Goal: Task Accomplishment & Management: Use online tool/utility

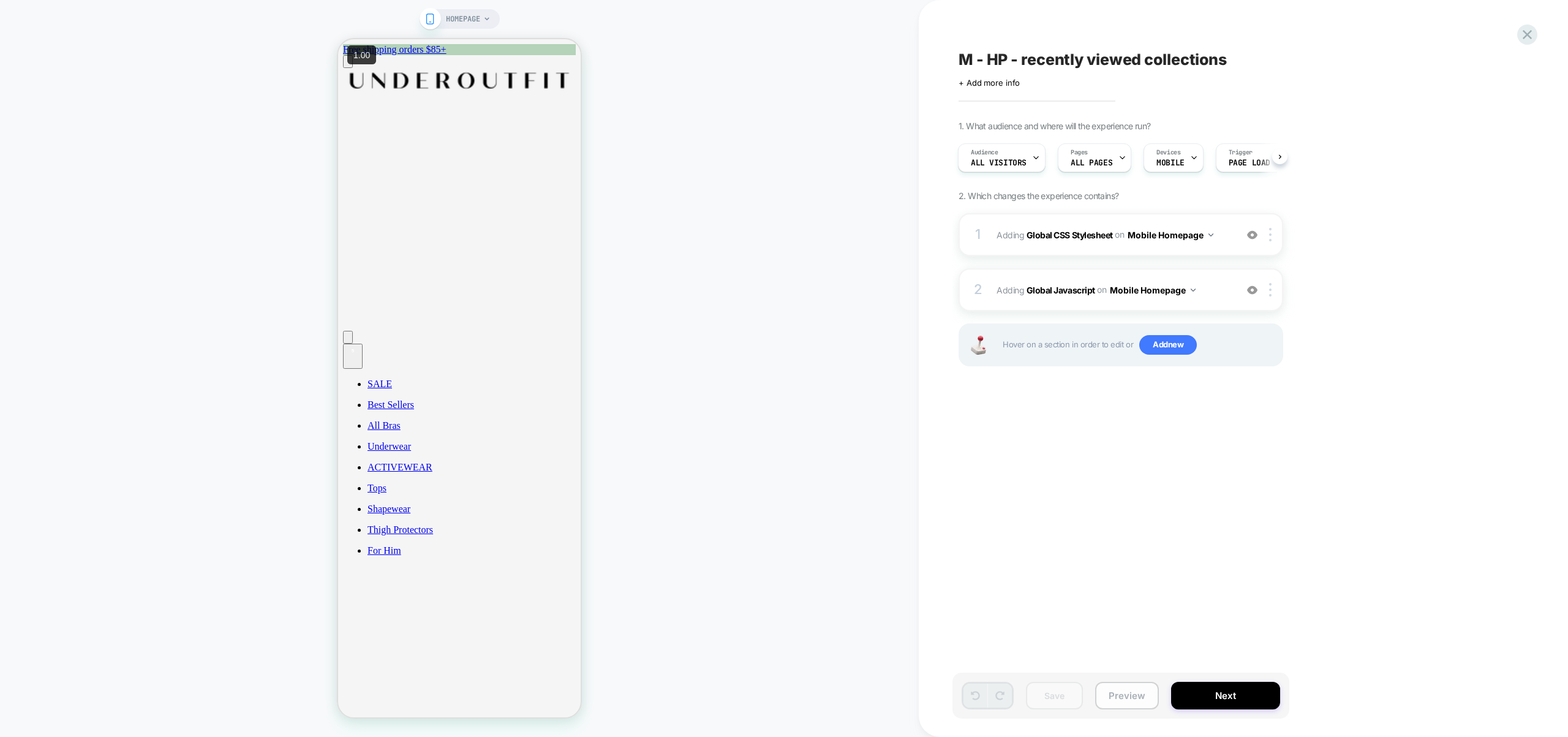
click at [1138, 698] on button "Preview" at bounding box center [1127, 695] width 64 height 27
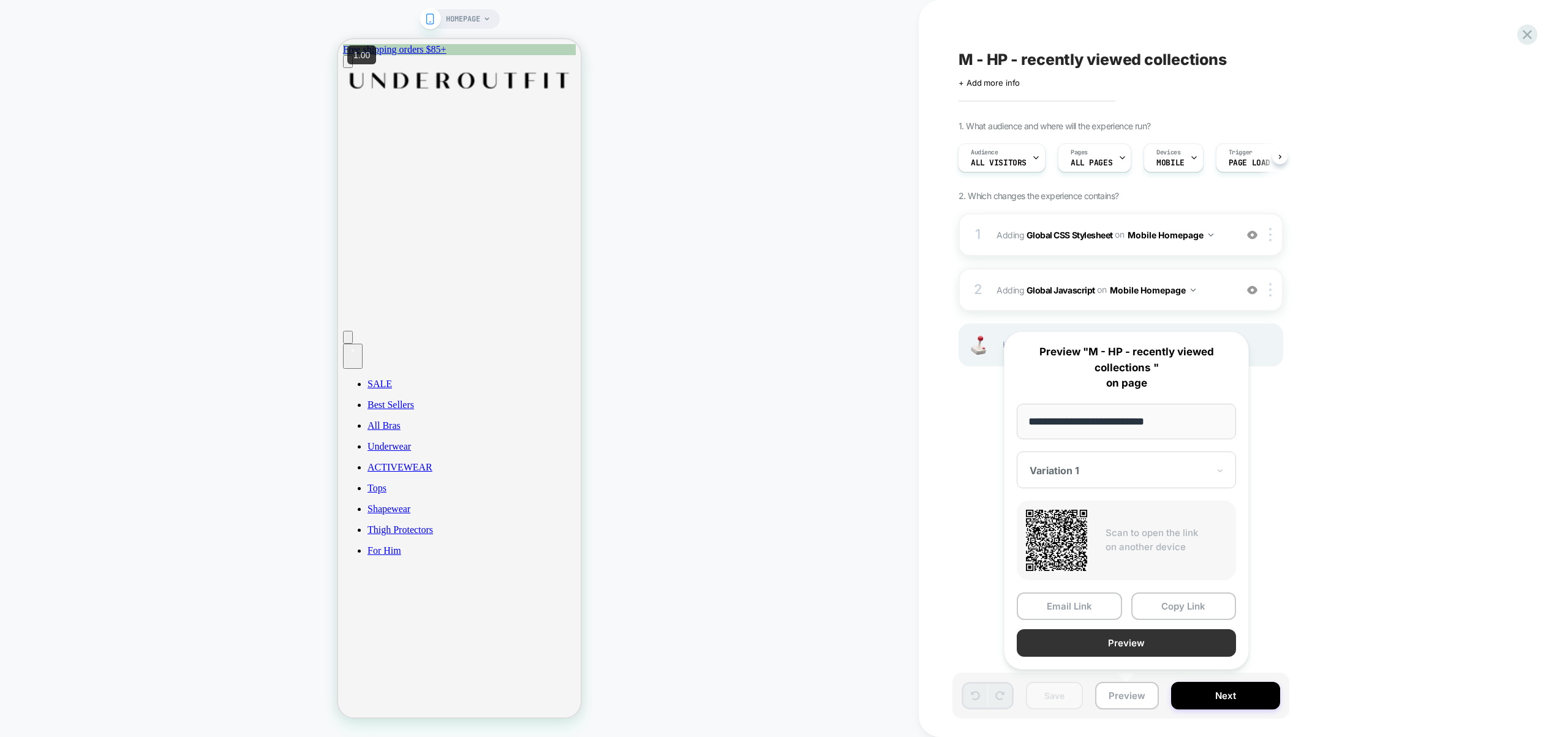
click at [1137, 649] on button "Preview" at bounding box center [1126, 643] width 219 height 27
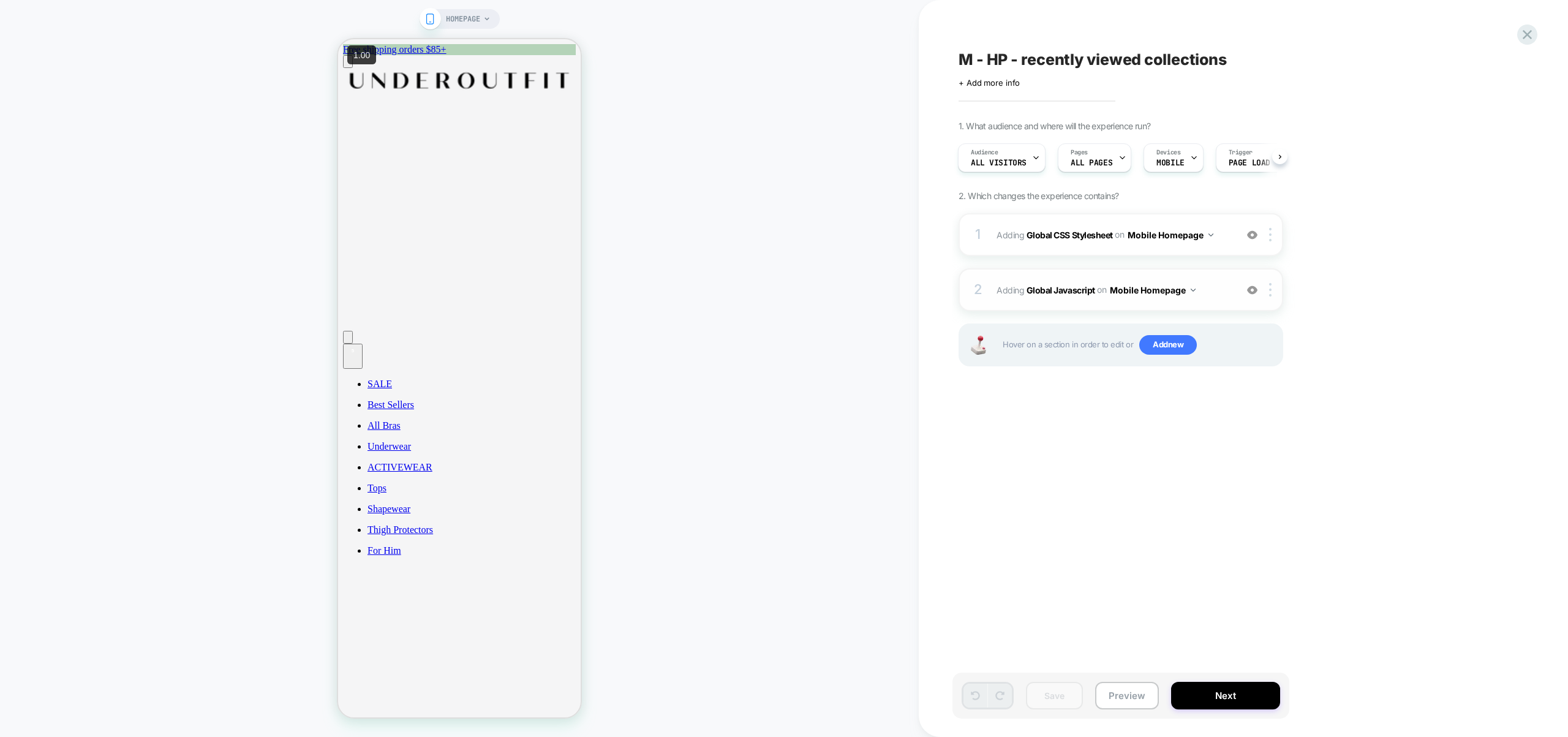
click at [1215, 289] on span "Adding Global Javascript on Mobile Homepage" at bounding box center [1113, 290] width 233 height 18
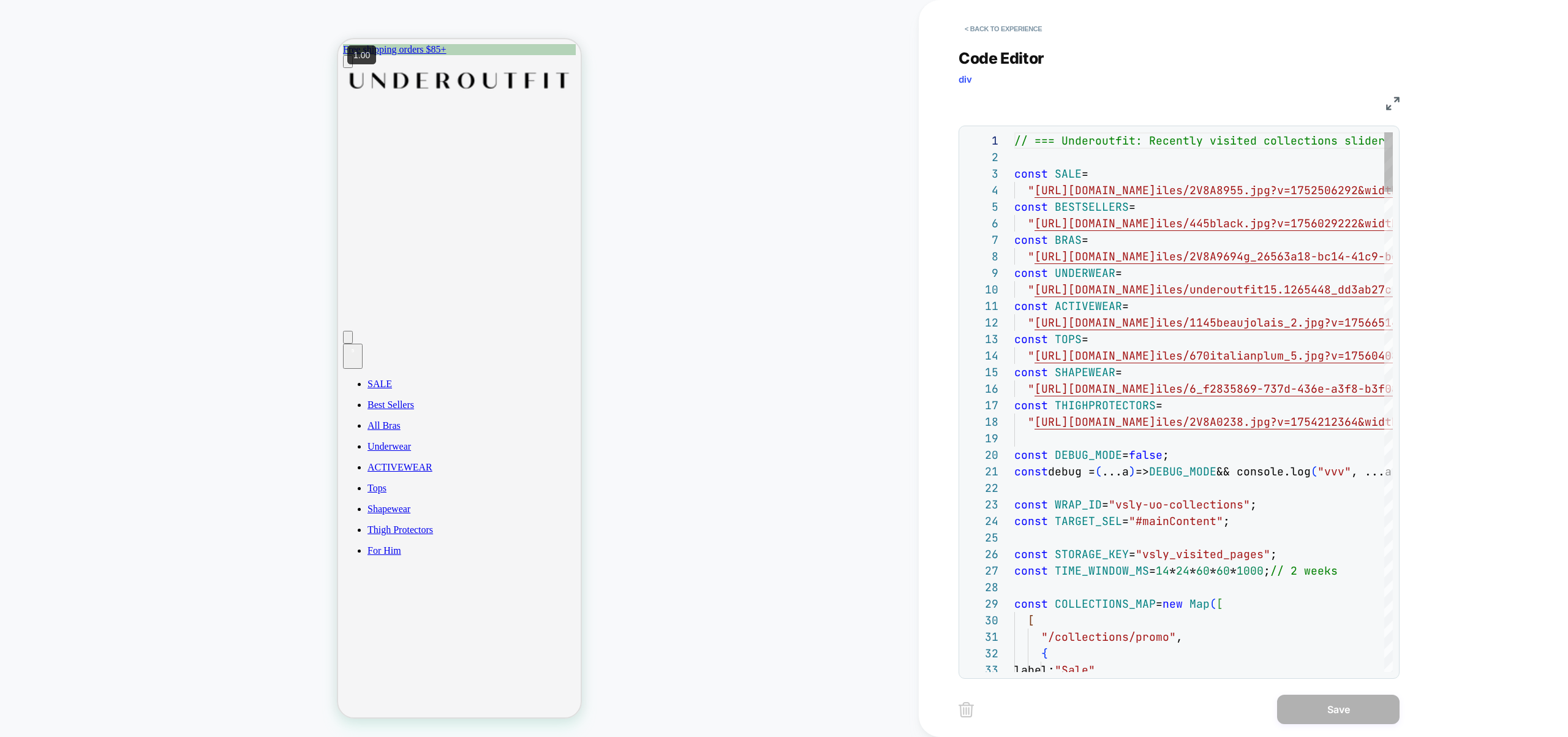
scroll to position [116, 0]
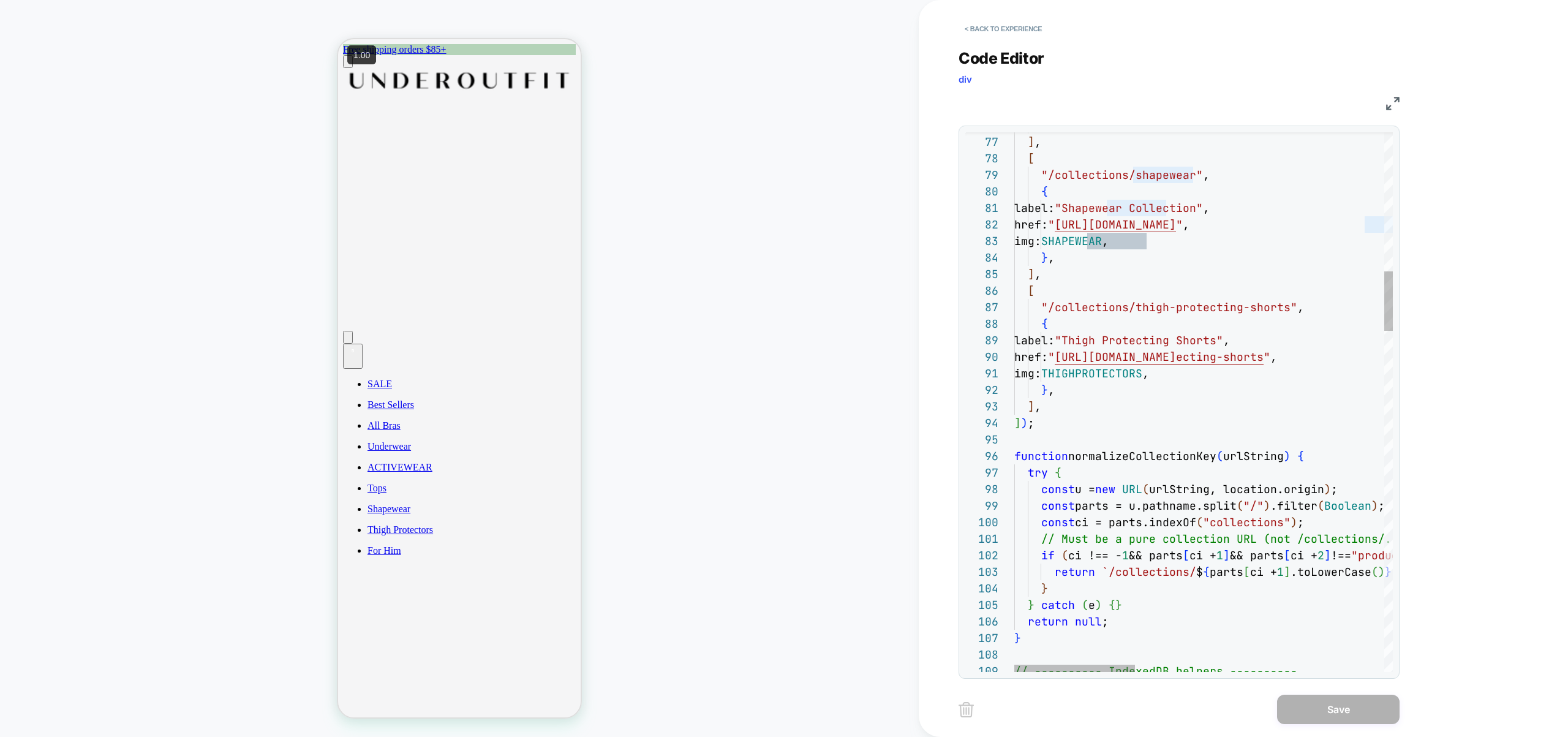
type textarea "**********"
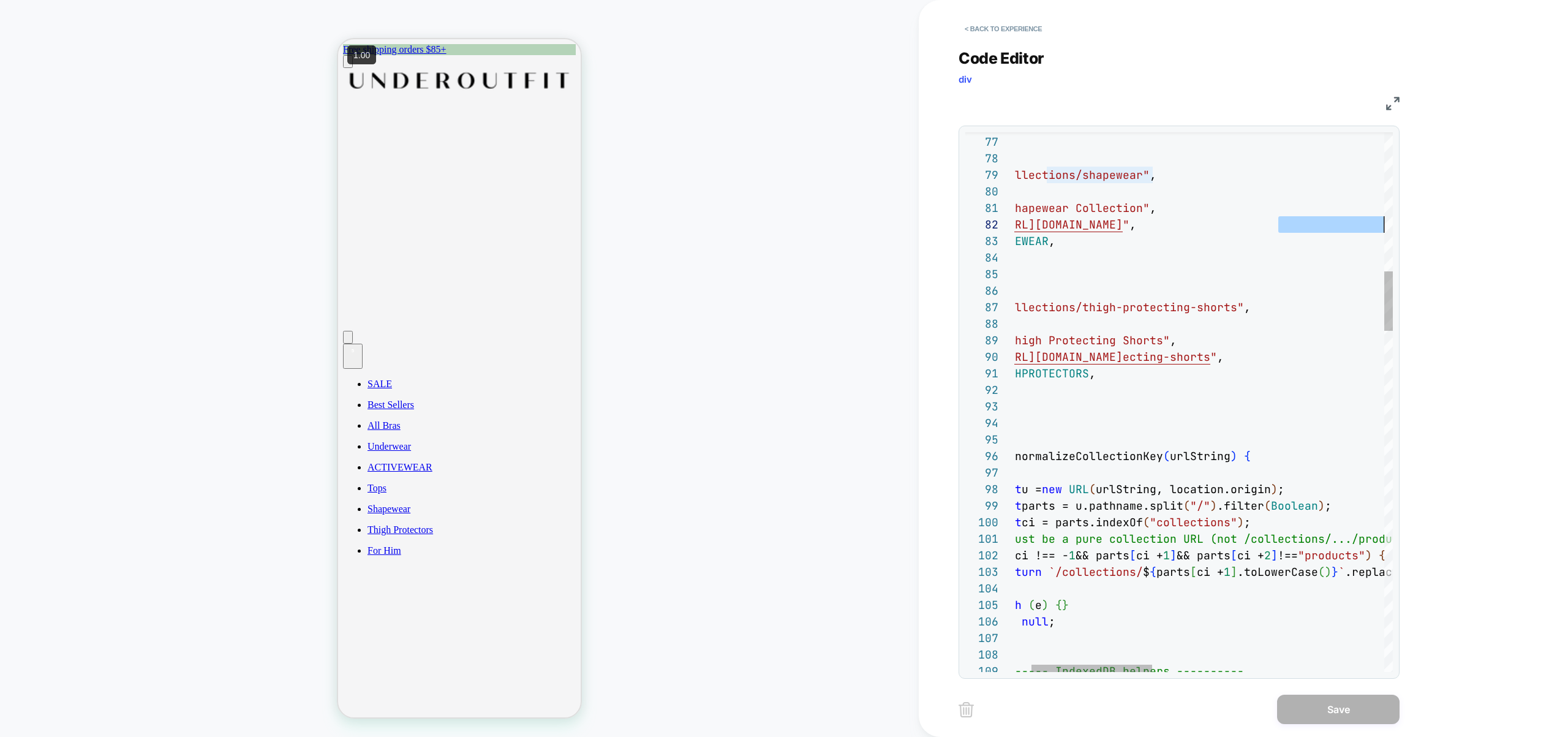
drag, startPoint x: 1333, startPoint y: 221, endPoint x: 1396, endPoint y: 225, distance: 63.1
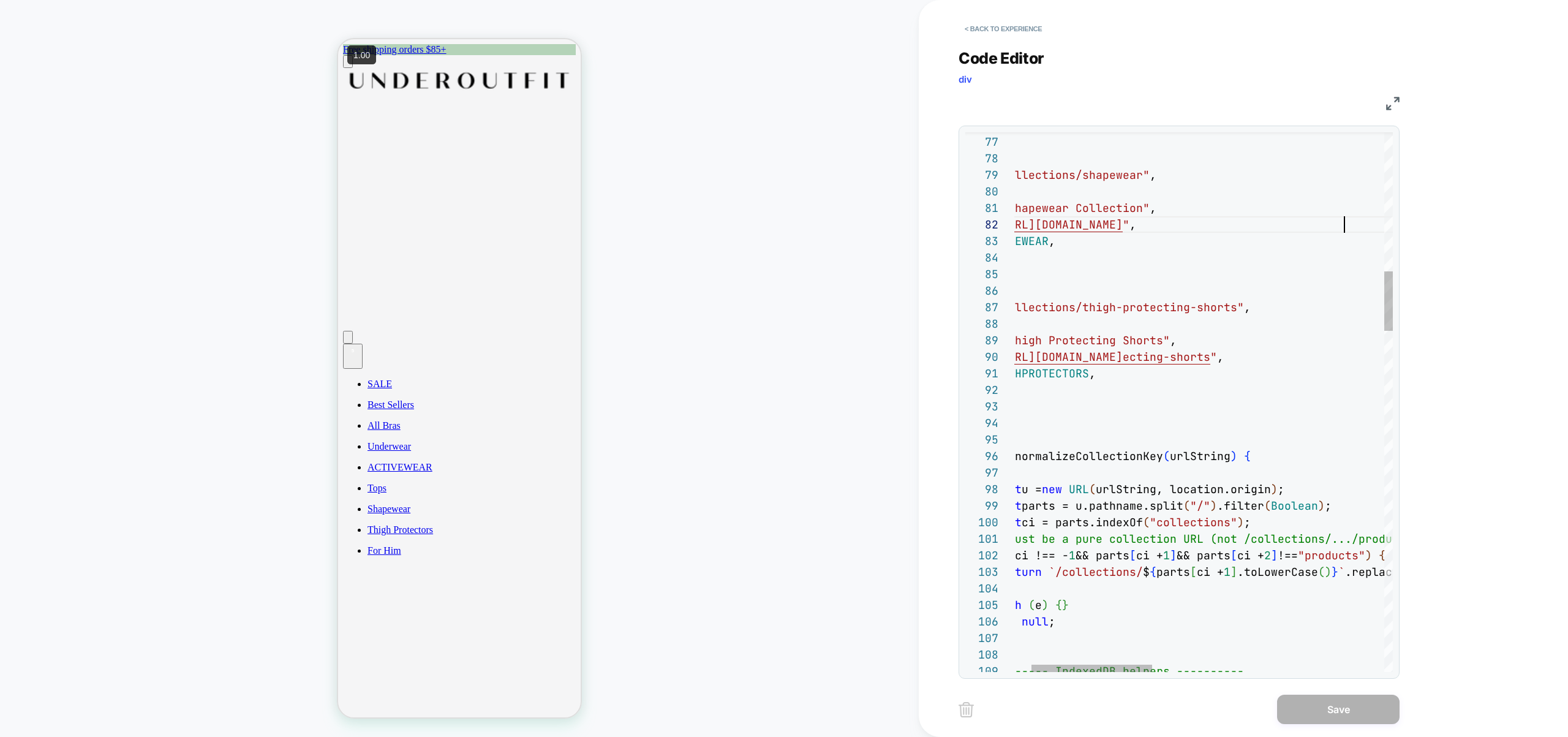
scroll to position [16, 411]
drag, startPoint x: 1370, startPoint y: 225, endPoint x: 1047, endPoint y: 225, distance: 323.0
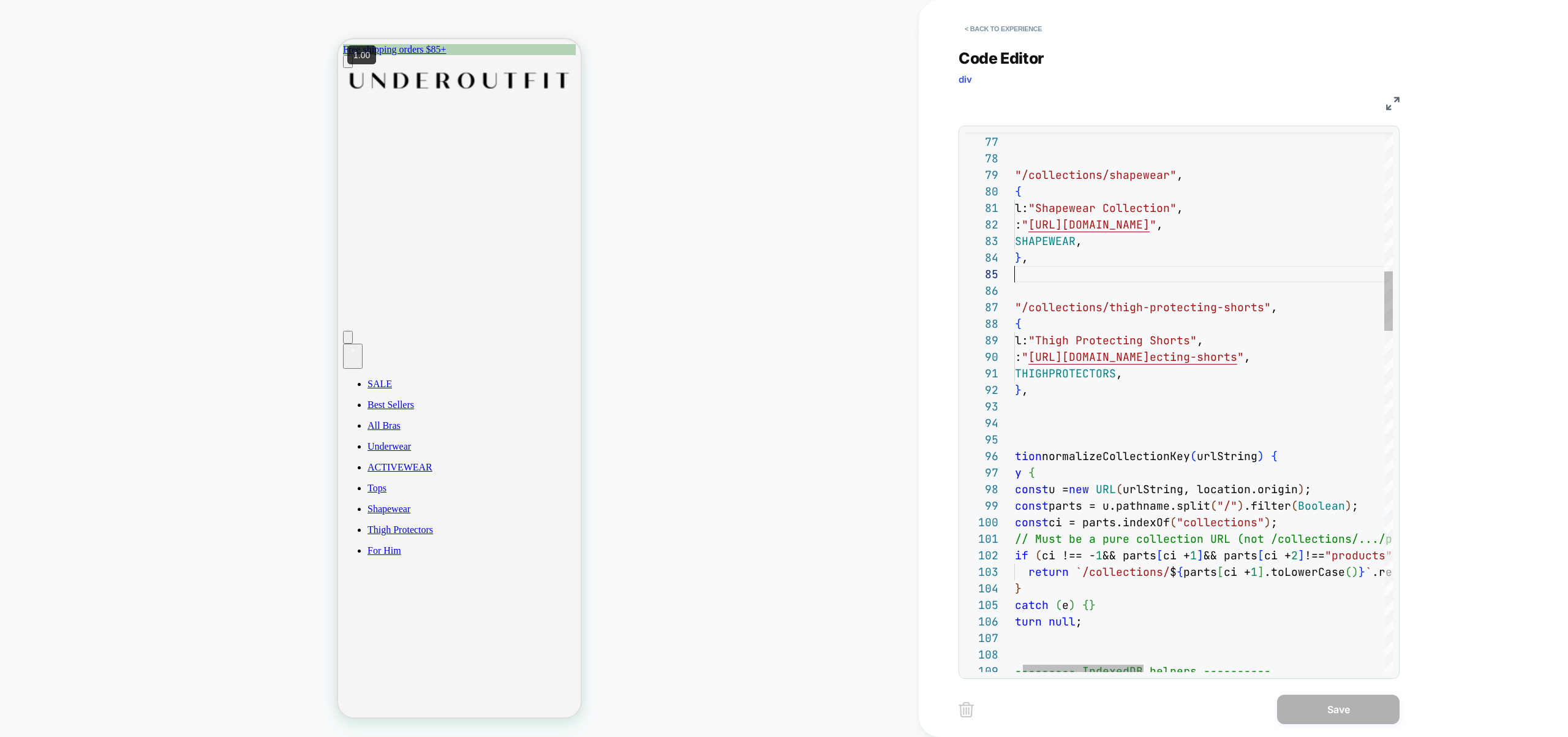
click at [1023, 30] on button "< Back to experience" at bounding box center [1003, 29] width 89 height 20
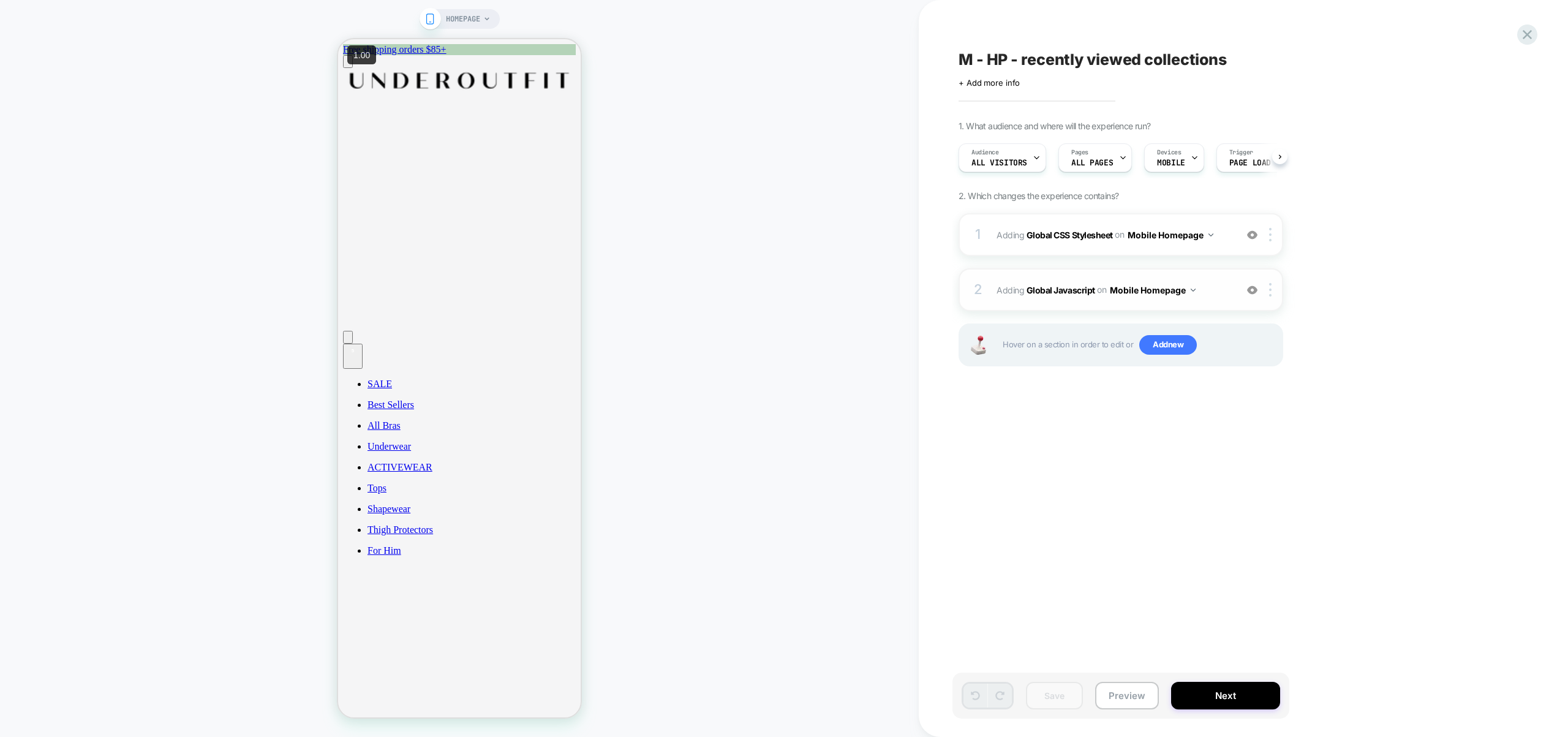
scroll to position [0, 1]
click at [1237, 244] on div "1 Adding Global CSS Stylesheet on Mobile Homepage Add Before Add After Copy to …" at bounding box center [1120, 235] width 325 height 43
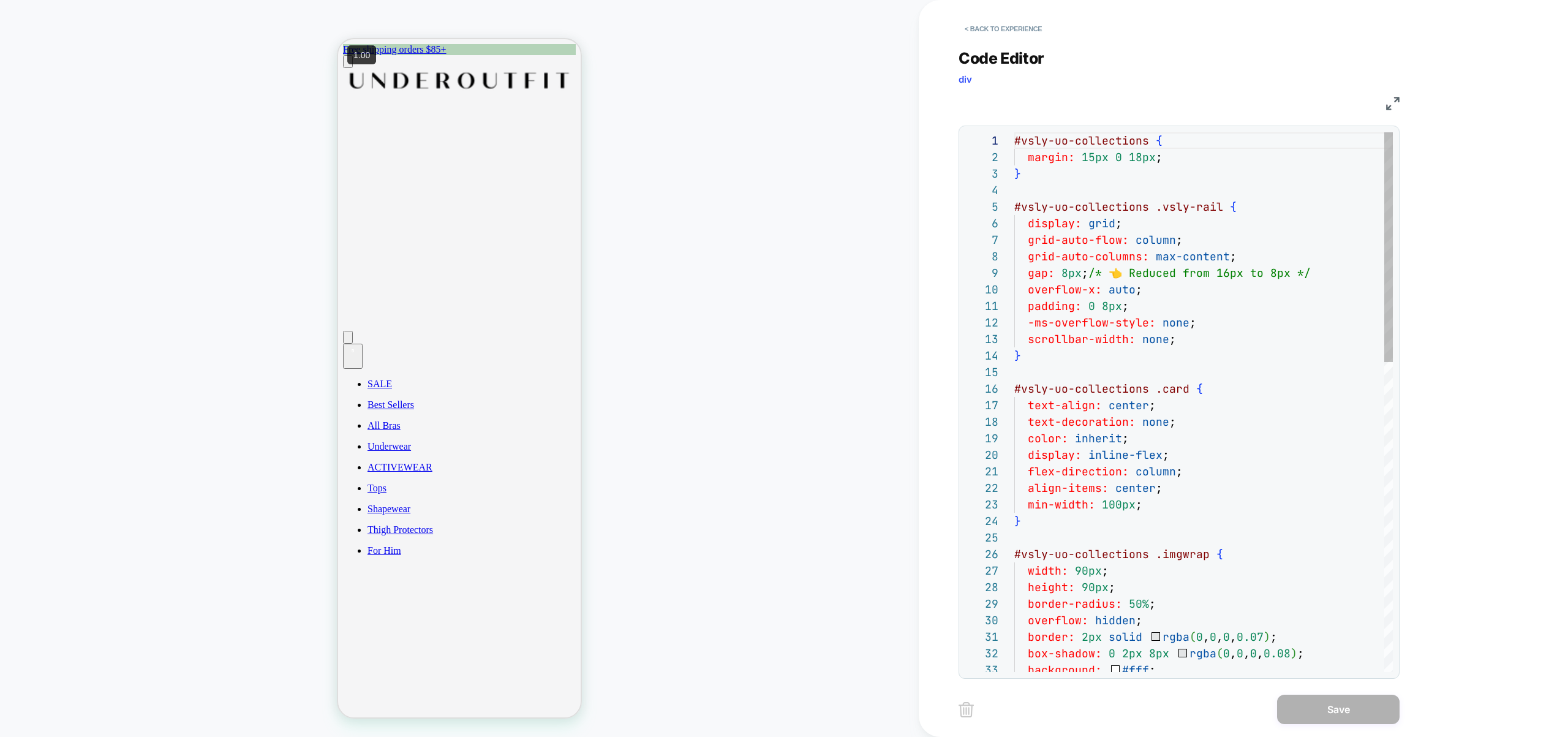
scroll to position [166, 0]
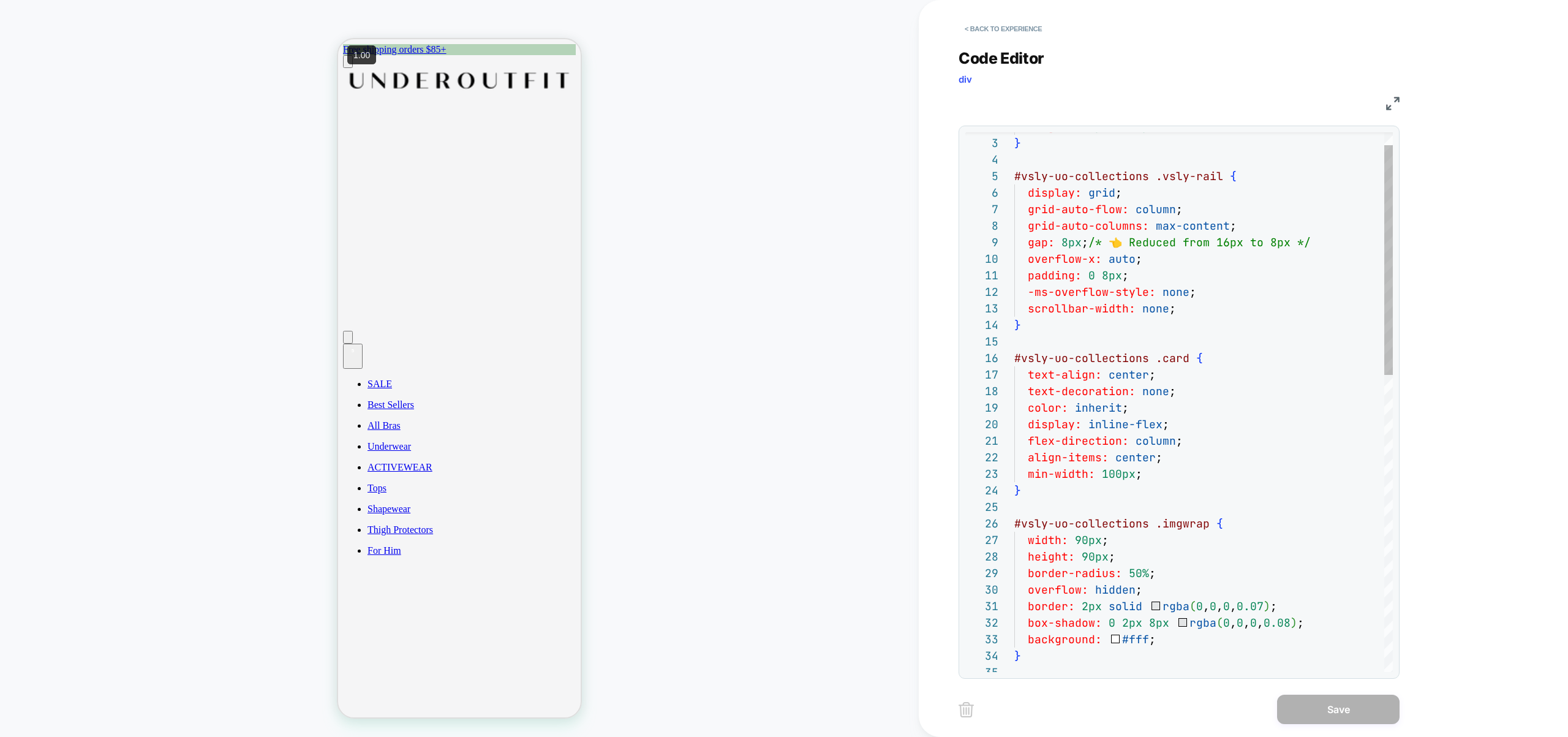
click at [1207, 180] on div "grid-auto-columns: max-content ; gap: 8px ; /* 👈 Reduced from 16px to 8px */ ov…" at bounding box center [1204, 736] width 378 height 1268
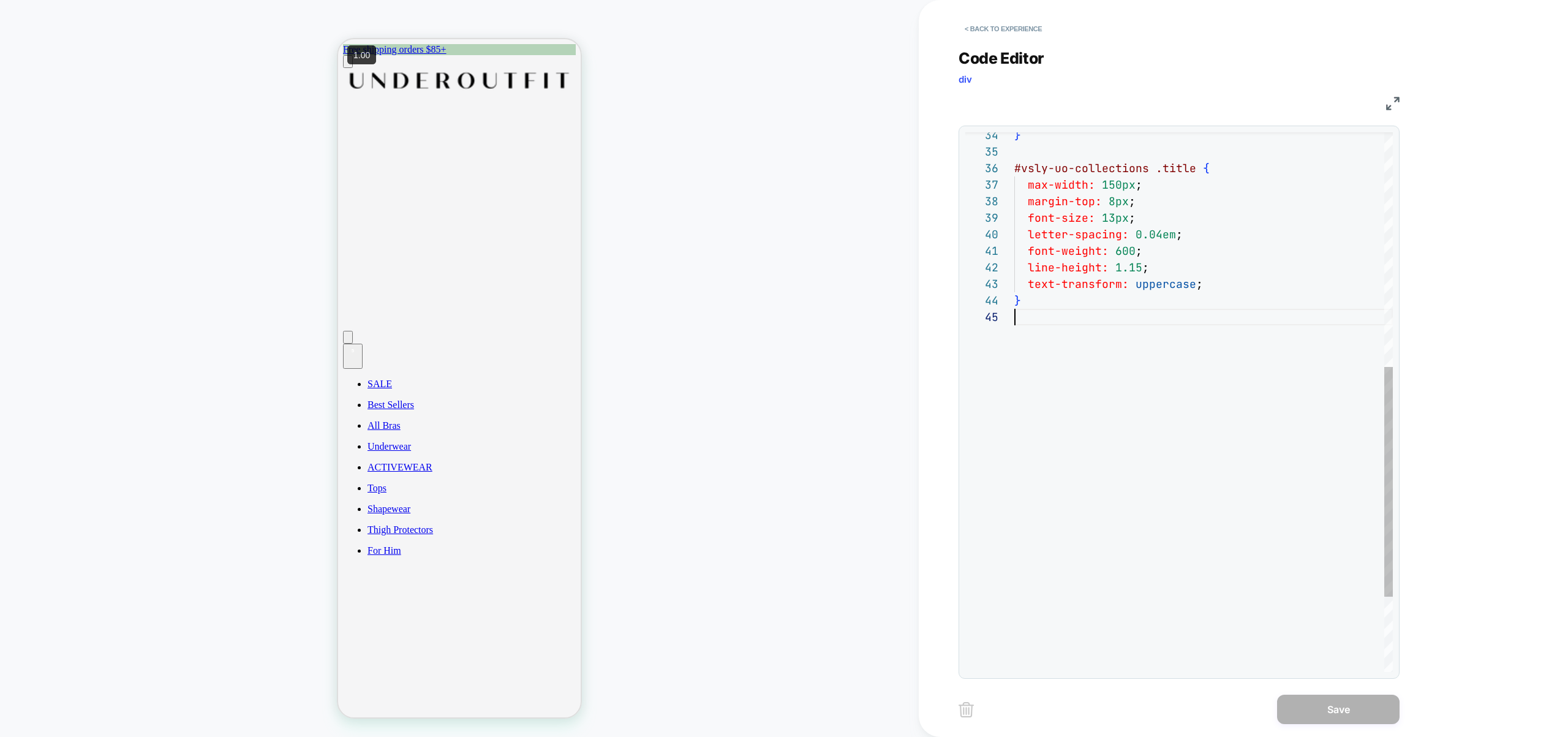
click at [1109, 468] on div "} #vsly-uo-collections .title { max-width: 150px ; margin-top: 8px ; font-size:…" at bounding box center [1204, 215] width 378 height 1268
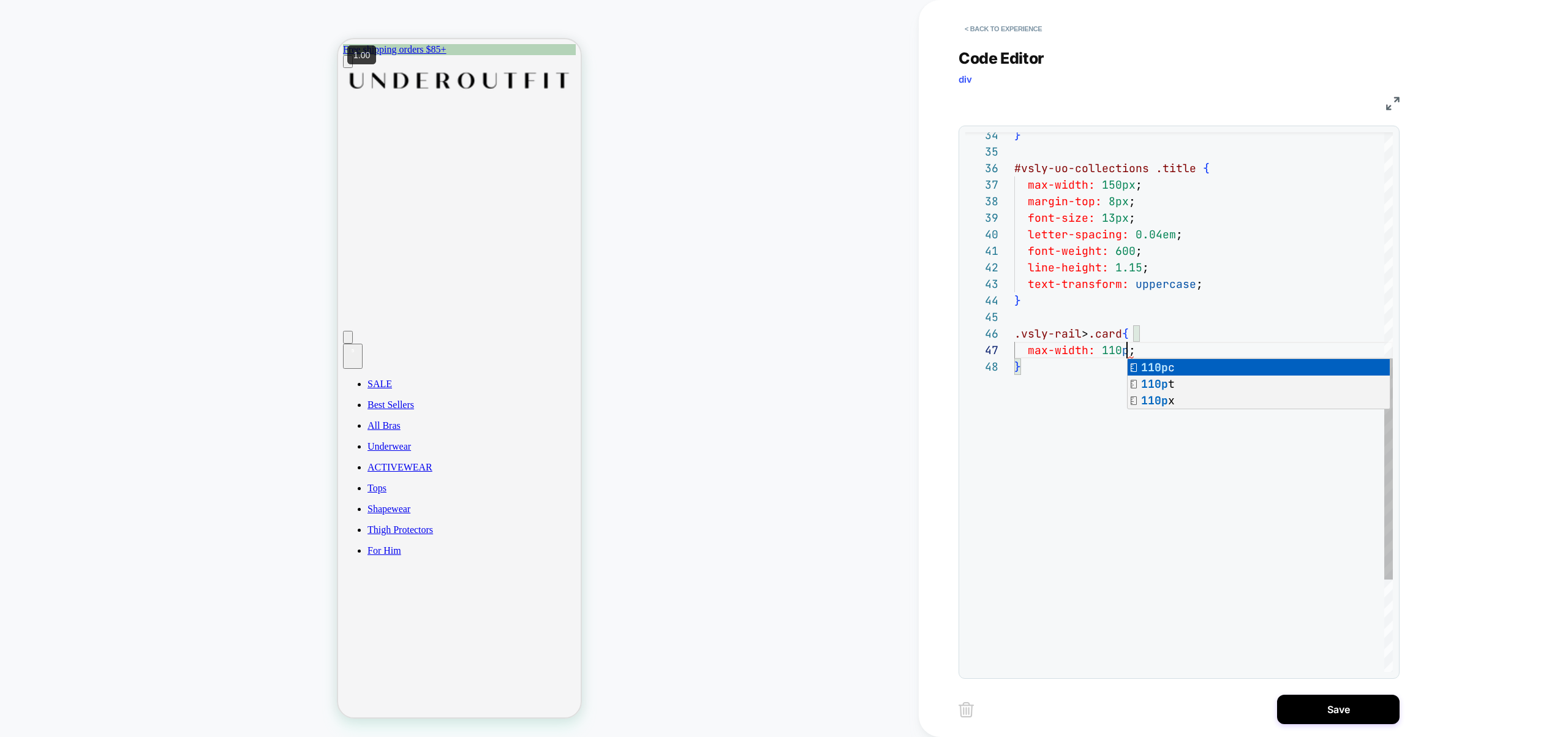
scroll to position [99, 119]
click at [1127, 545] on div "} #vsly-uo-collections .title { max-width: 150px ; margin-top: 8px ; font-size:…" at bounding box center [1204, 239] width 378 height 1317
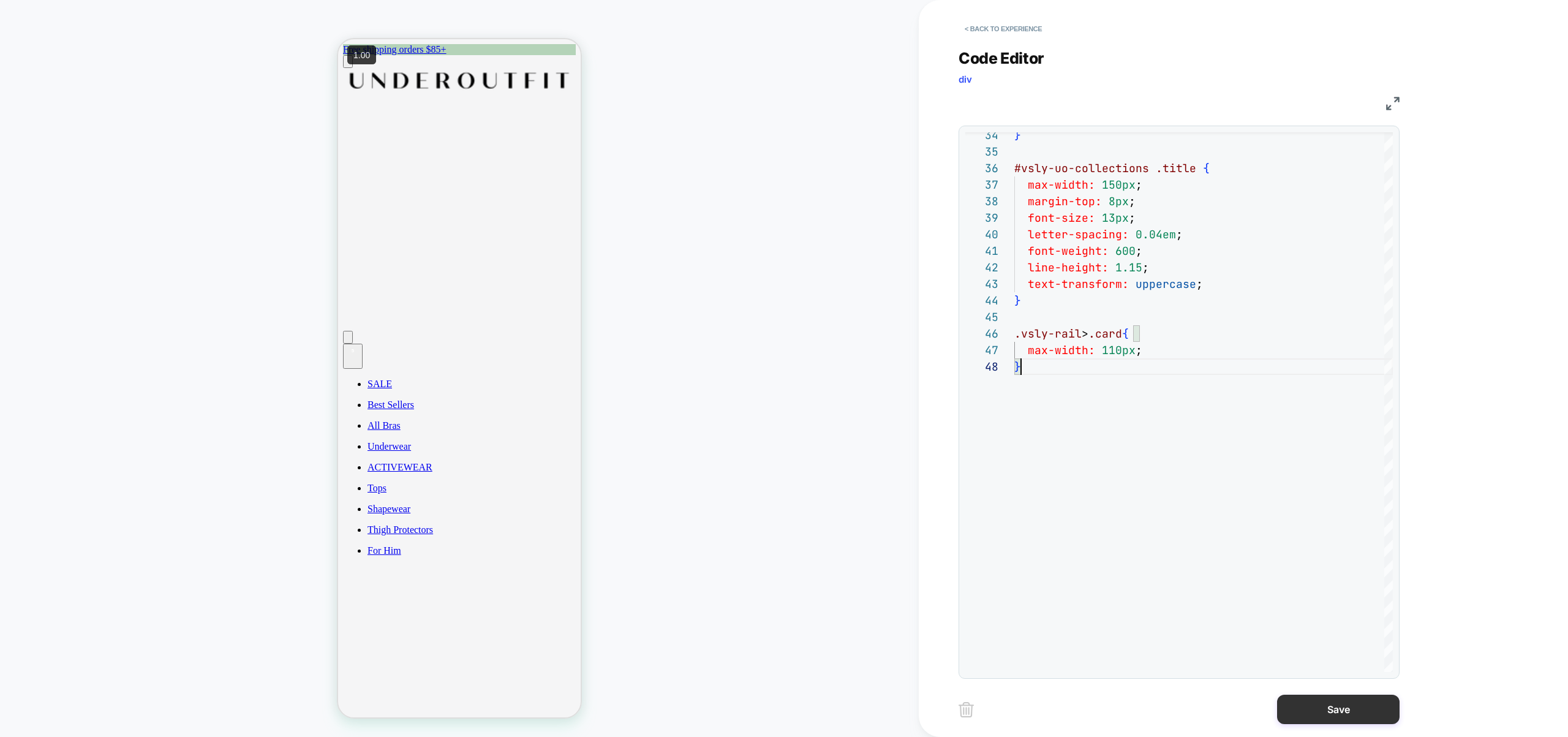
type textarea "**********"
click at [1319, 703] on button "Save" at bounding box center [1338, 710] width 122 height 29
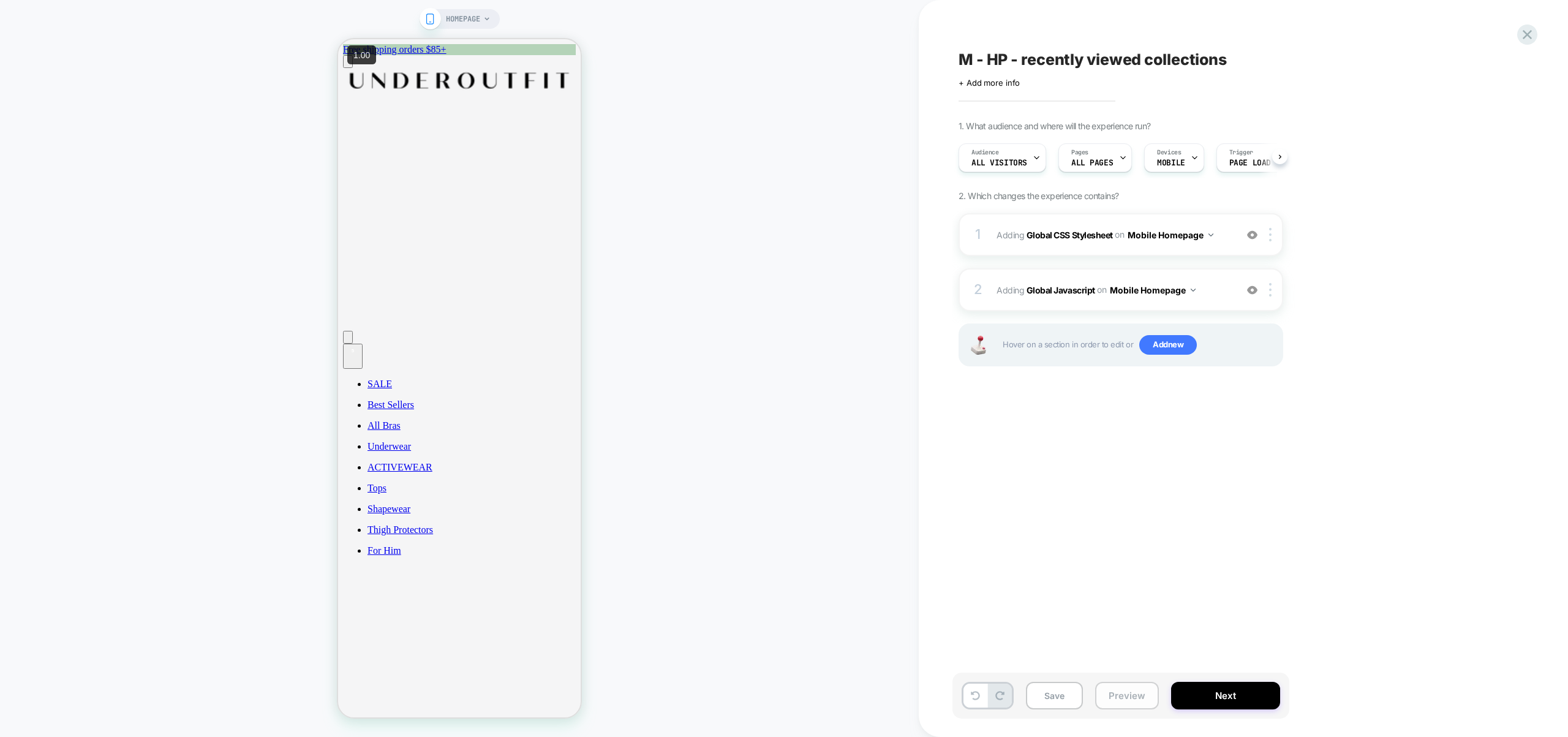
click at [1126, 691] on button "Preview" at bounding box center [1127, 695] width 64 height 27
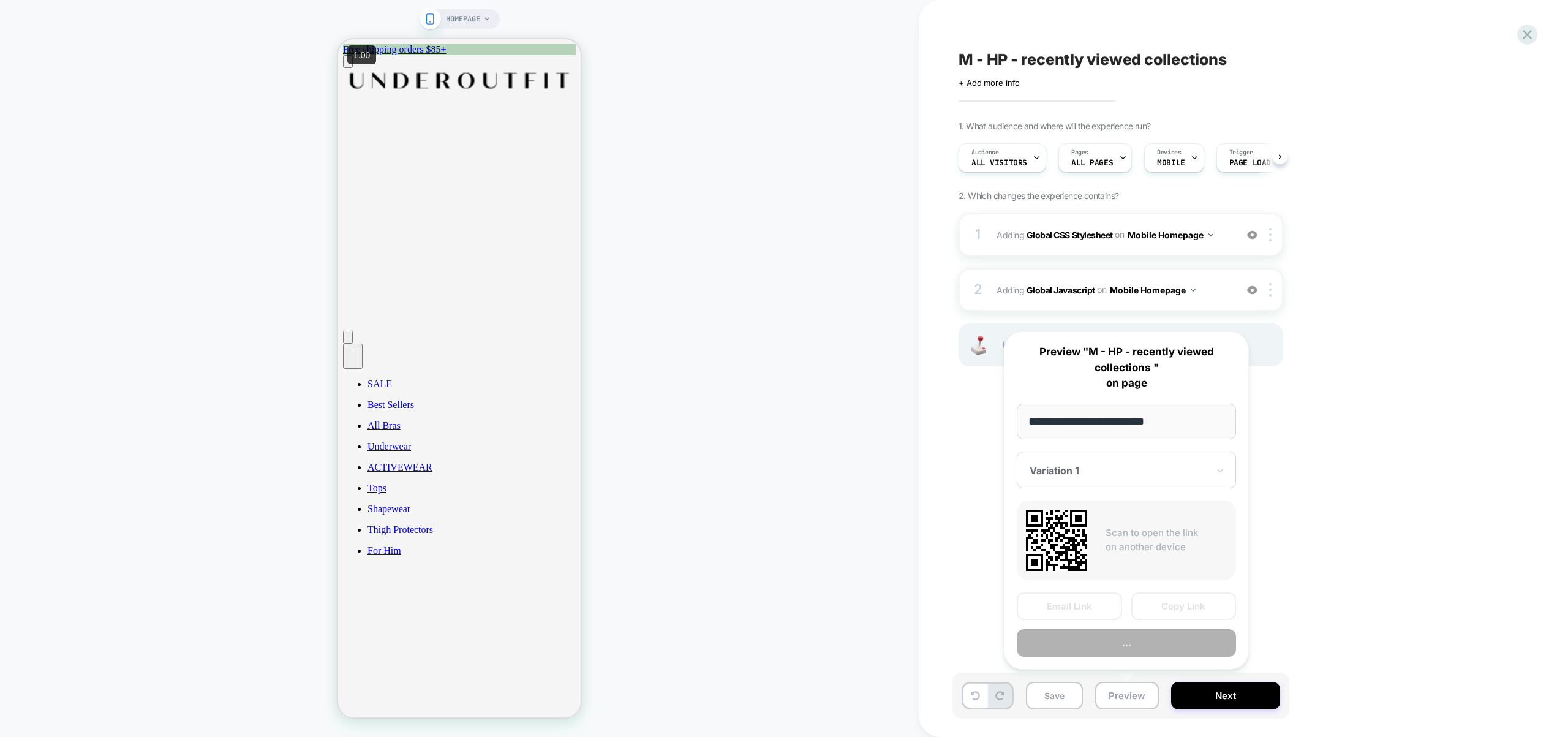
scroll to position [0, 1]
click at [1126, 647] on button "Preview" at bounding box center [1126, 643] width 219 height 27
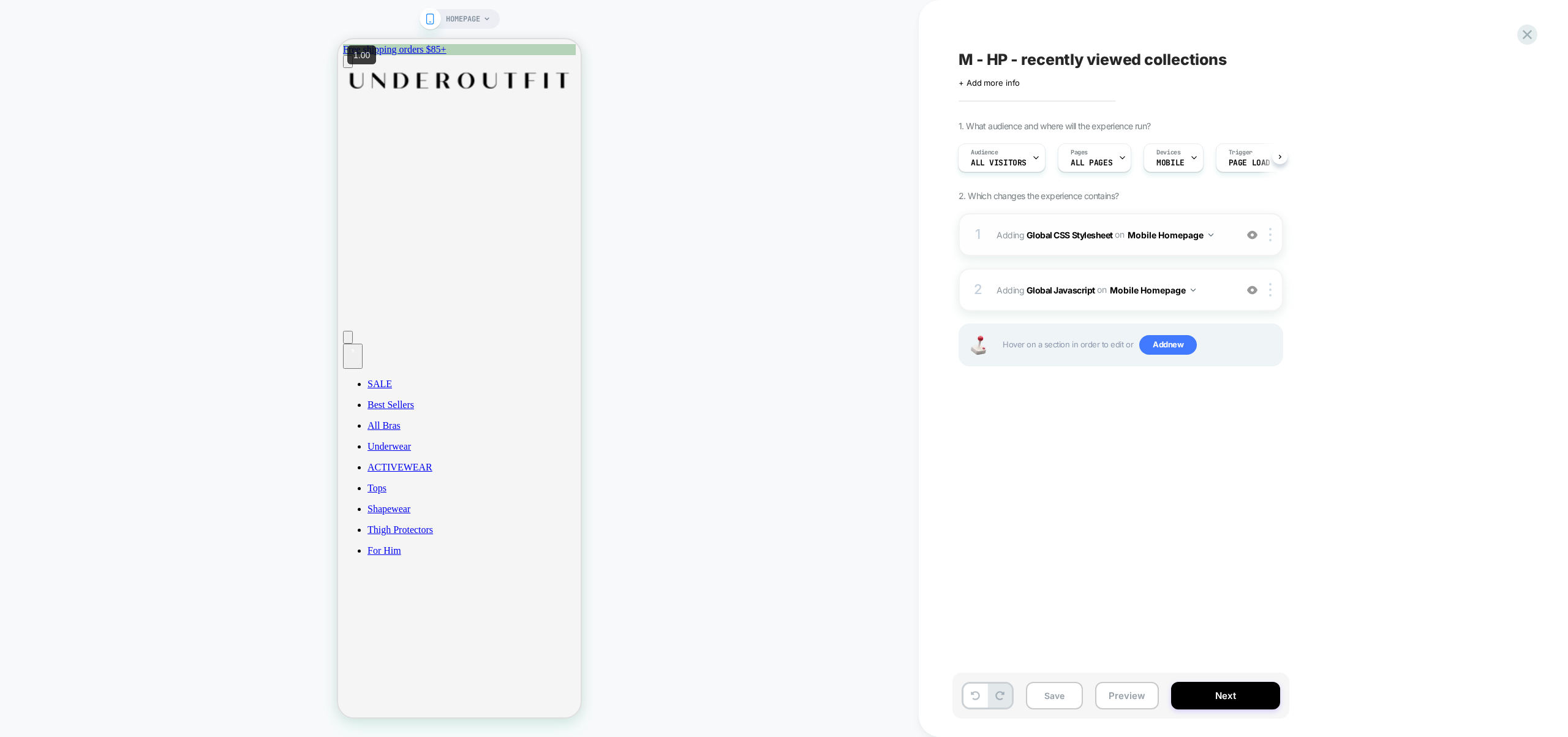
click at [1221, 255] on div "1 Adding Global CSS Stylesheet on Mobile Homepage Add Before Add After Copy to …" at bounding box center [1120, 235] width 325 height 43
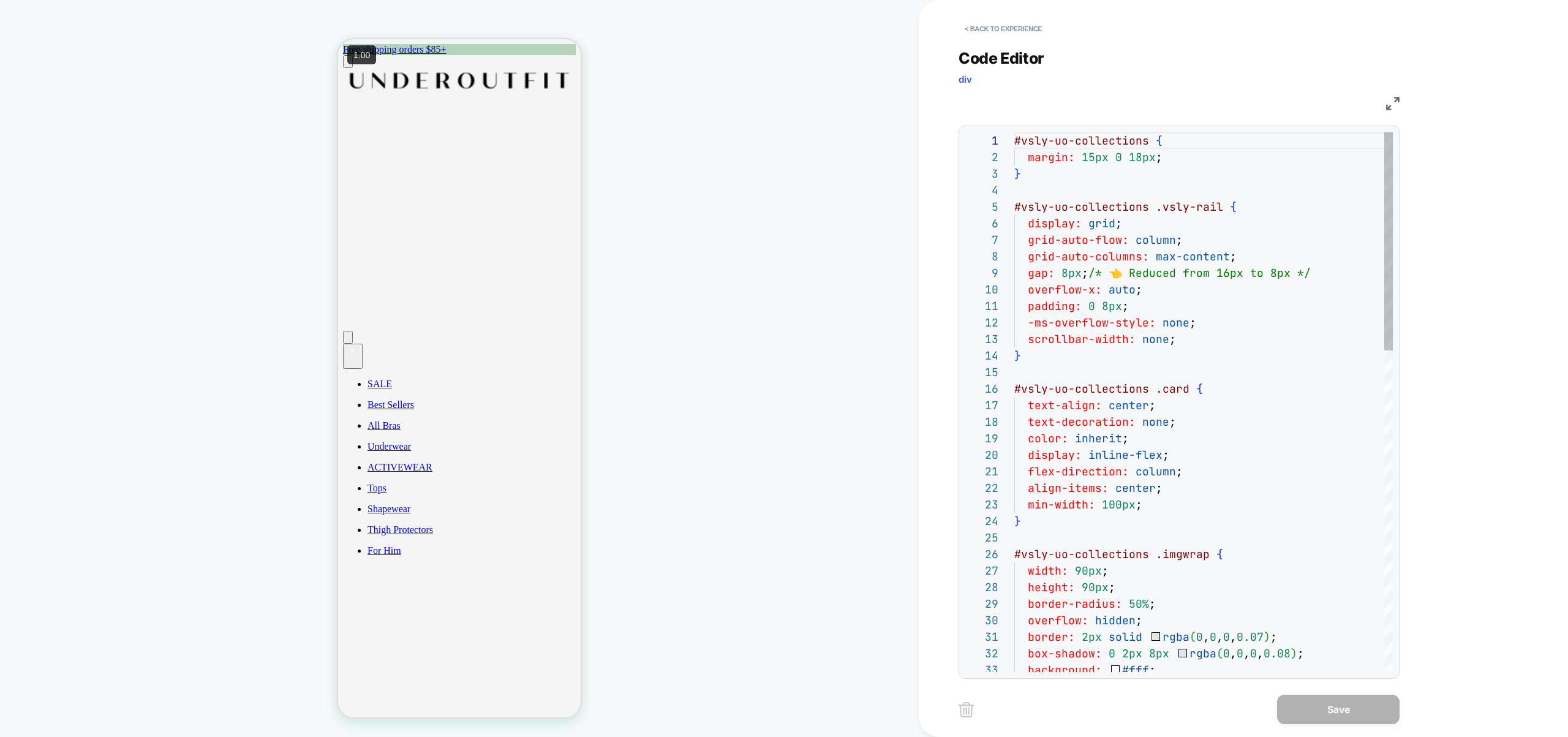
scroll to position [166, 0]
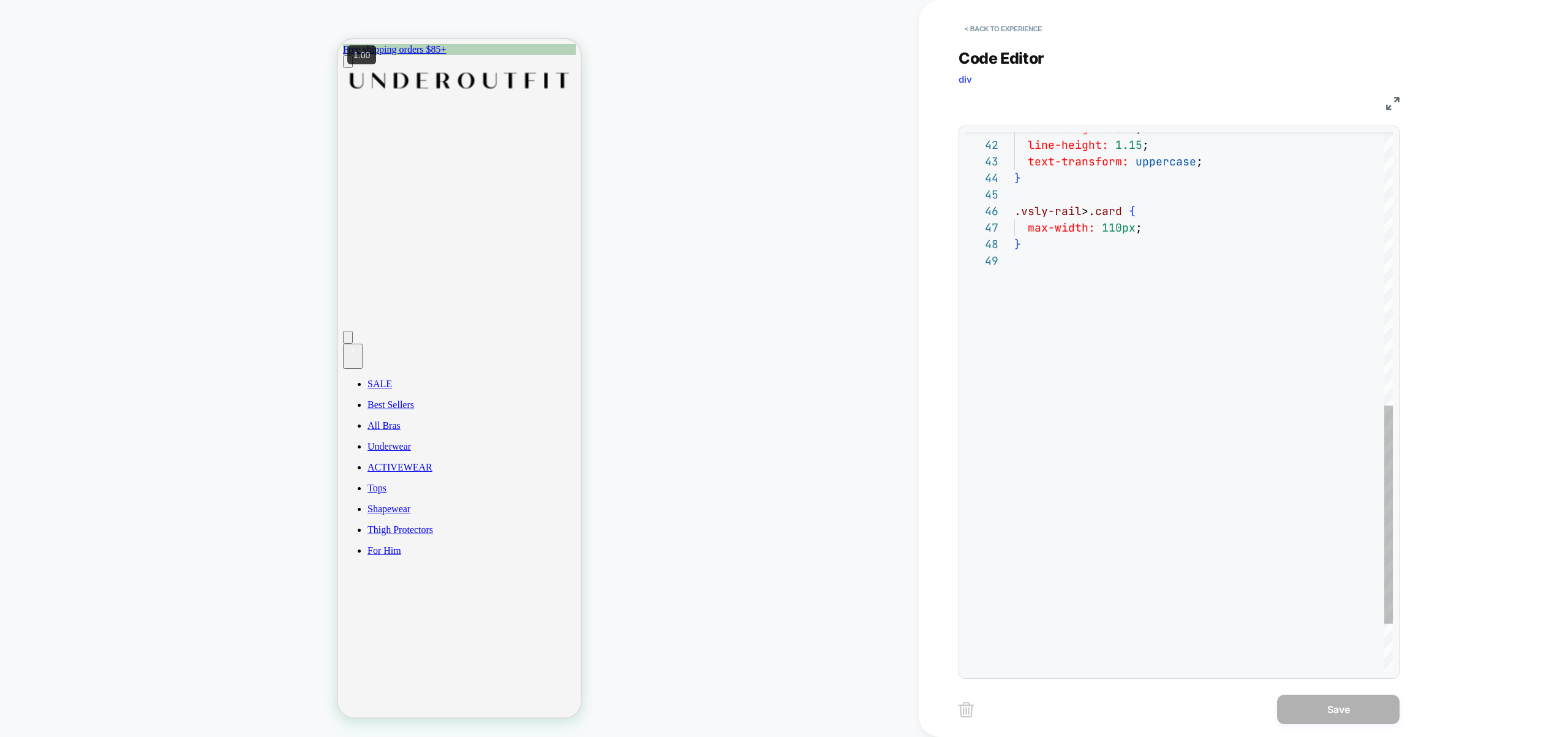
click at [1110, 228] on div ".vsly-rail > .card { max-width: 110px ; } text-transform: uppercase ; } font-we…" at bounding box center [1204, 124] width 378 height 1333
type textarea "**********"
click at [1365, 697] on button "Save" at bounding box center [1338, 710] width 122 height 29
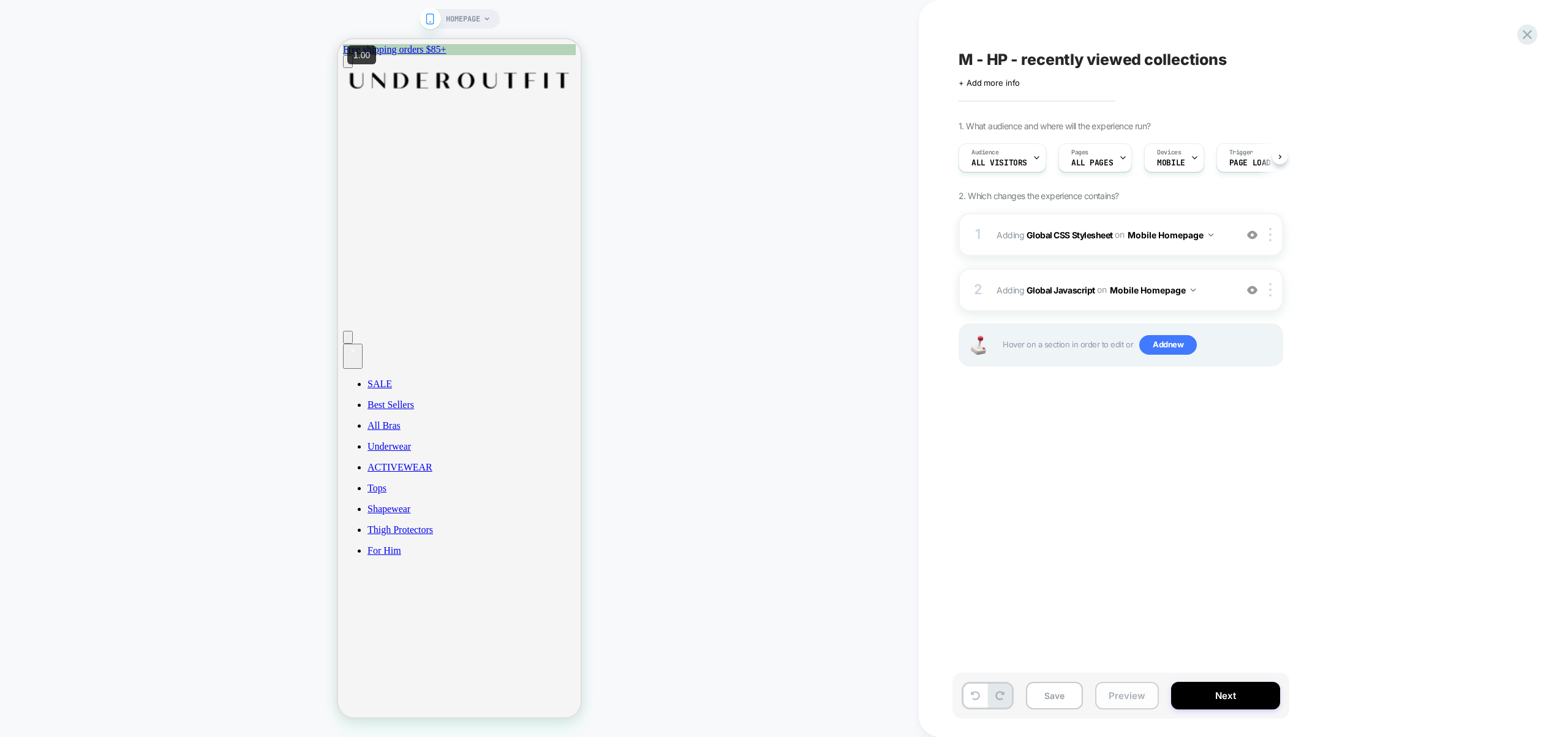
click at [1129, 693] on button "Preview" at bounding box center [1127, 695] width 64 height 27
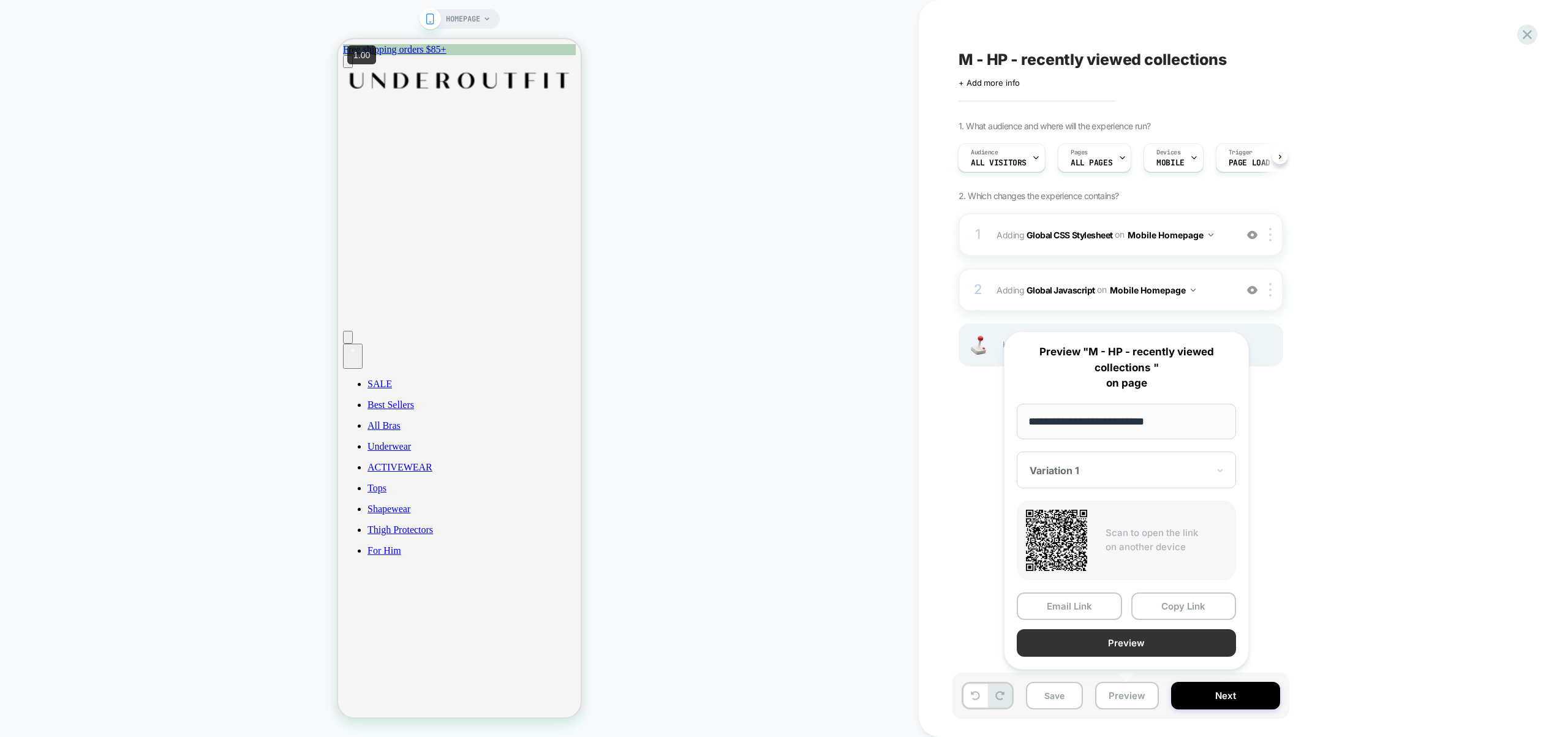
click at [1119, 643] on button "Preview" at bounding box center [1126, 643] width 219 height 27
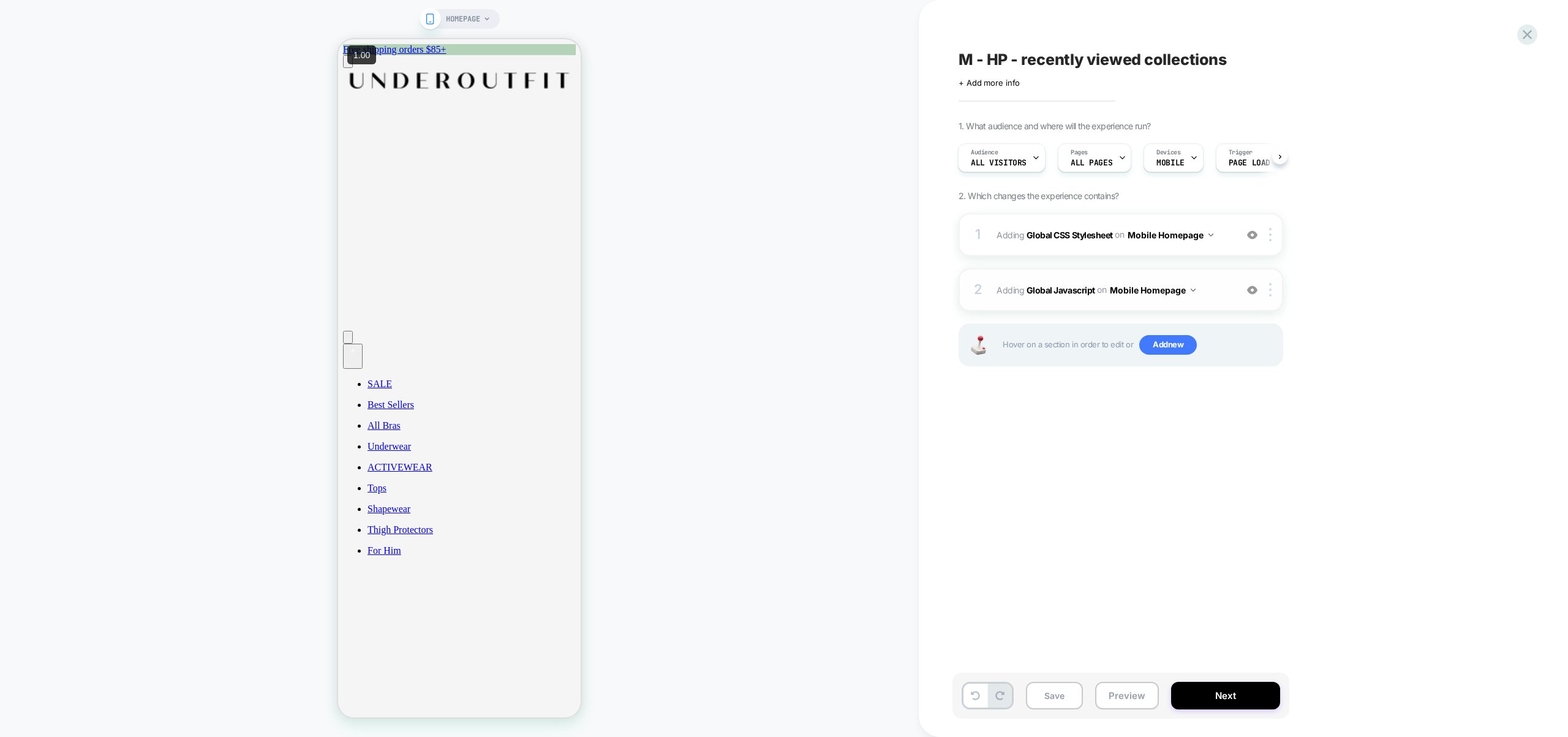
click at [1212, 286] on span "Adding Global Javascript on Mobile Homepage" at bounding box center [1113, 290] width 233 height 18
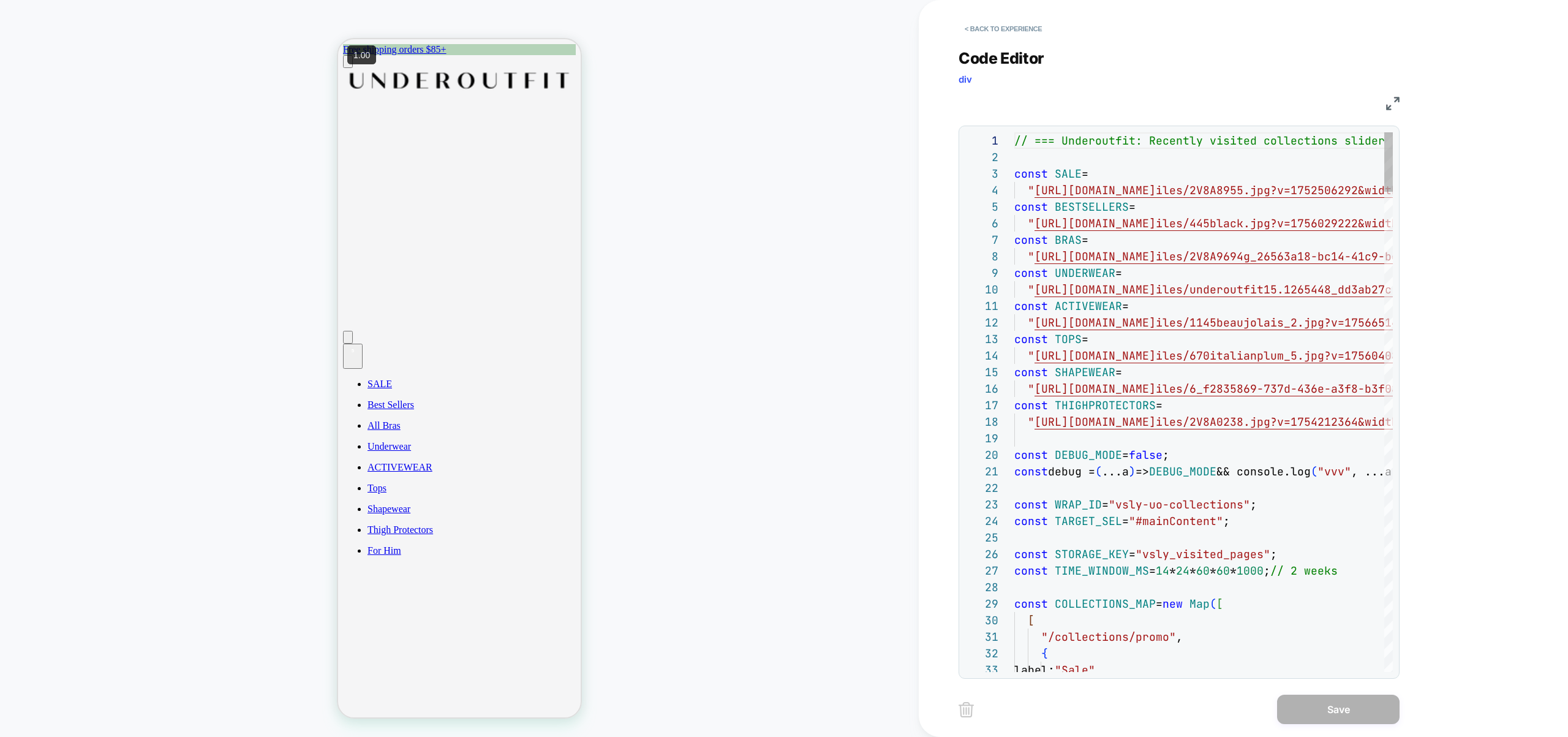
scroll to position [116, 0]
click at [989, 27] on button "< Back to experience" at bounding box center [1003, 29] width 89 height 20
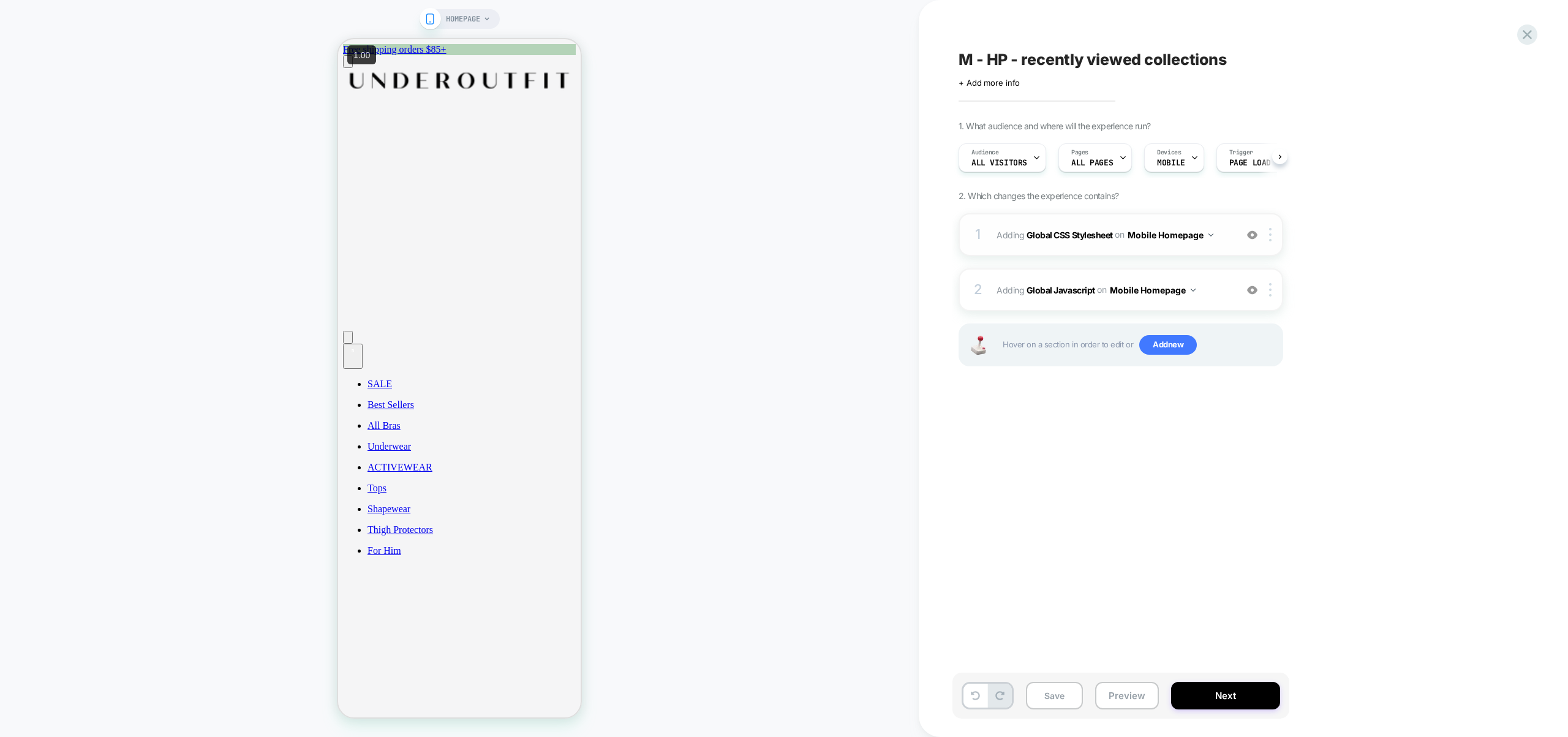
scroll to position [0, 1]
click at [1223, 235] on span "Adding Global CSS Stylesheet on Mobile Homepage" at bounding box center [1113, 235] width 233 height 18
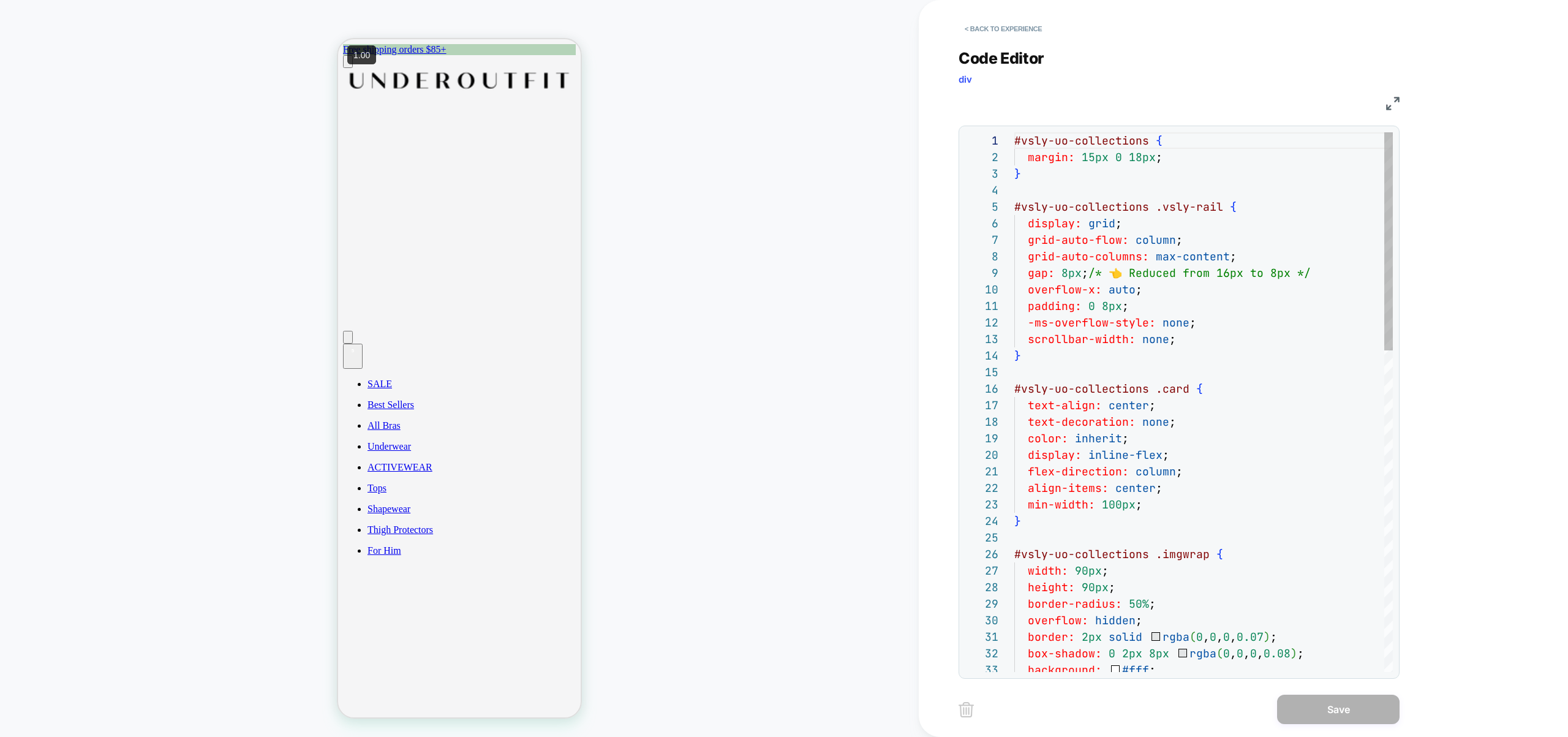
scroll to position [166, 0]
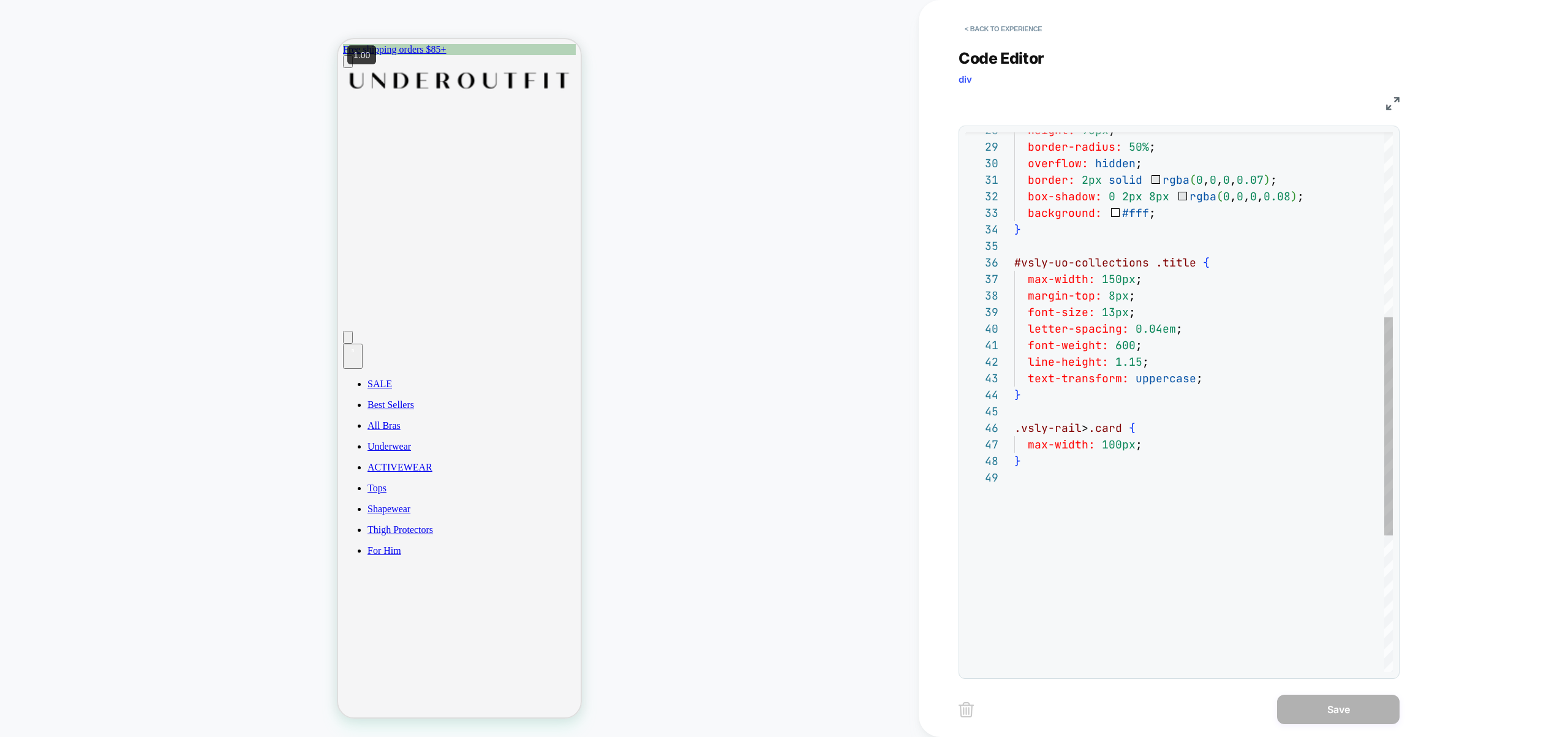
click at [1154, 322] on div "max-width: 100px ; } .vsly-rail > .card { max-width: 150px ; margin-top: 8px ; …" at bounding box center [1204, 342] width 378 height 1333
type textarea "**********"
type textarea "*"
type textarea "**********"
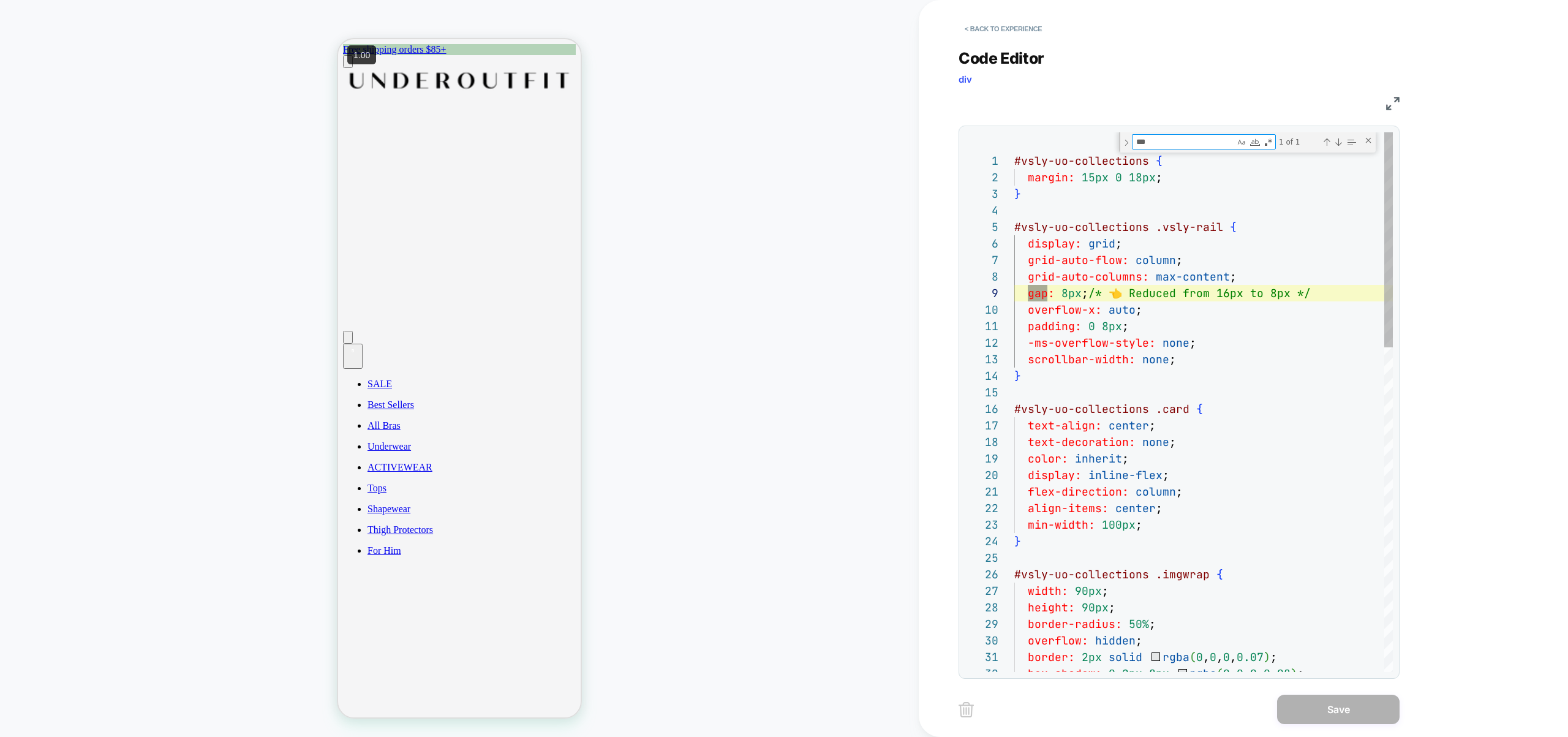
scroll to position [166, 33]
type textarea "***"
drag, startPoint x: 1327, startPoint y: 294, endPoint x: 1120, endPoint y: 299, distance: 207.1
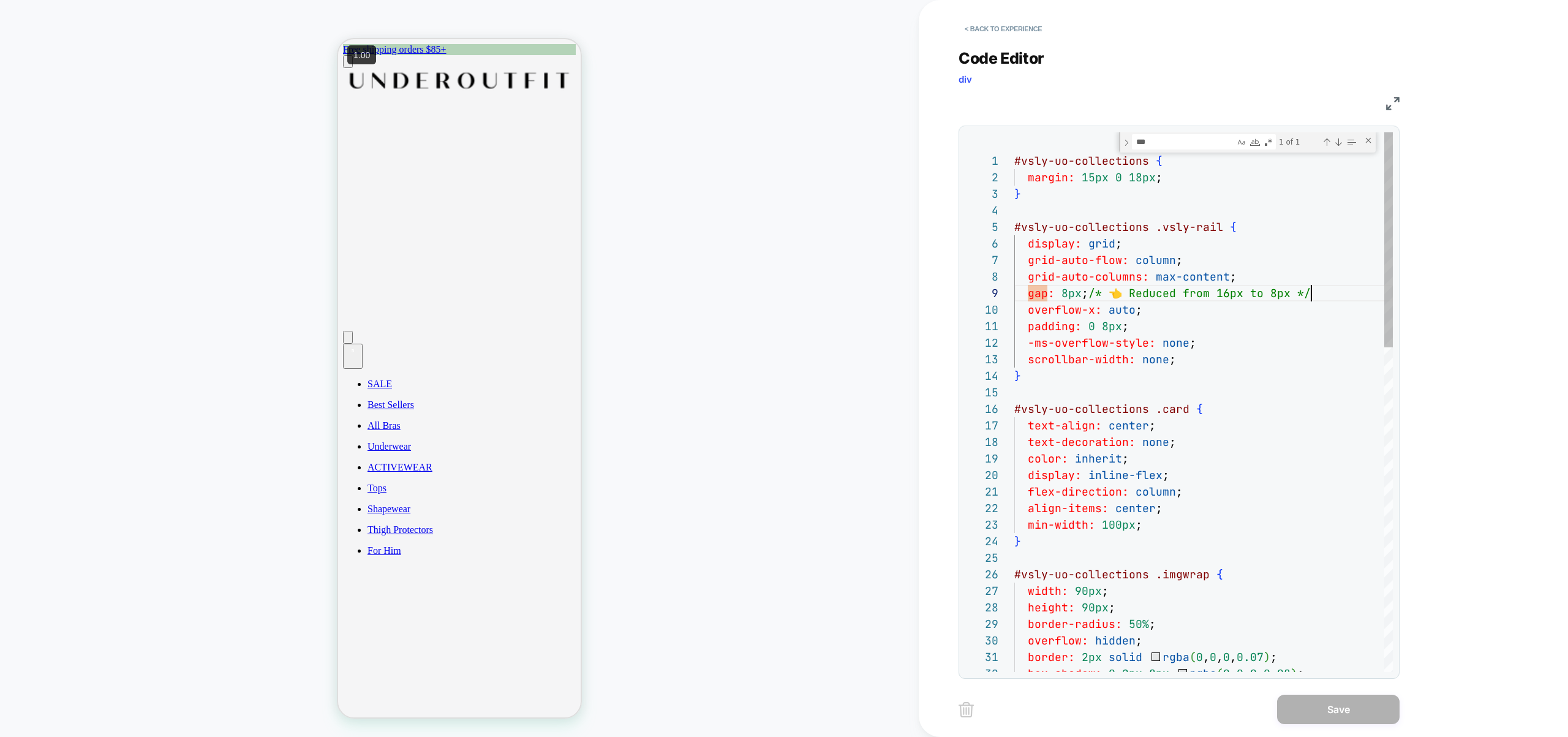
scroll to position [133, 297]
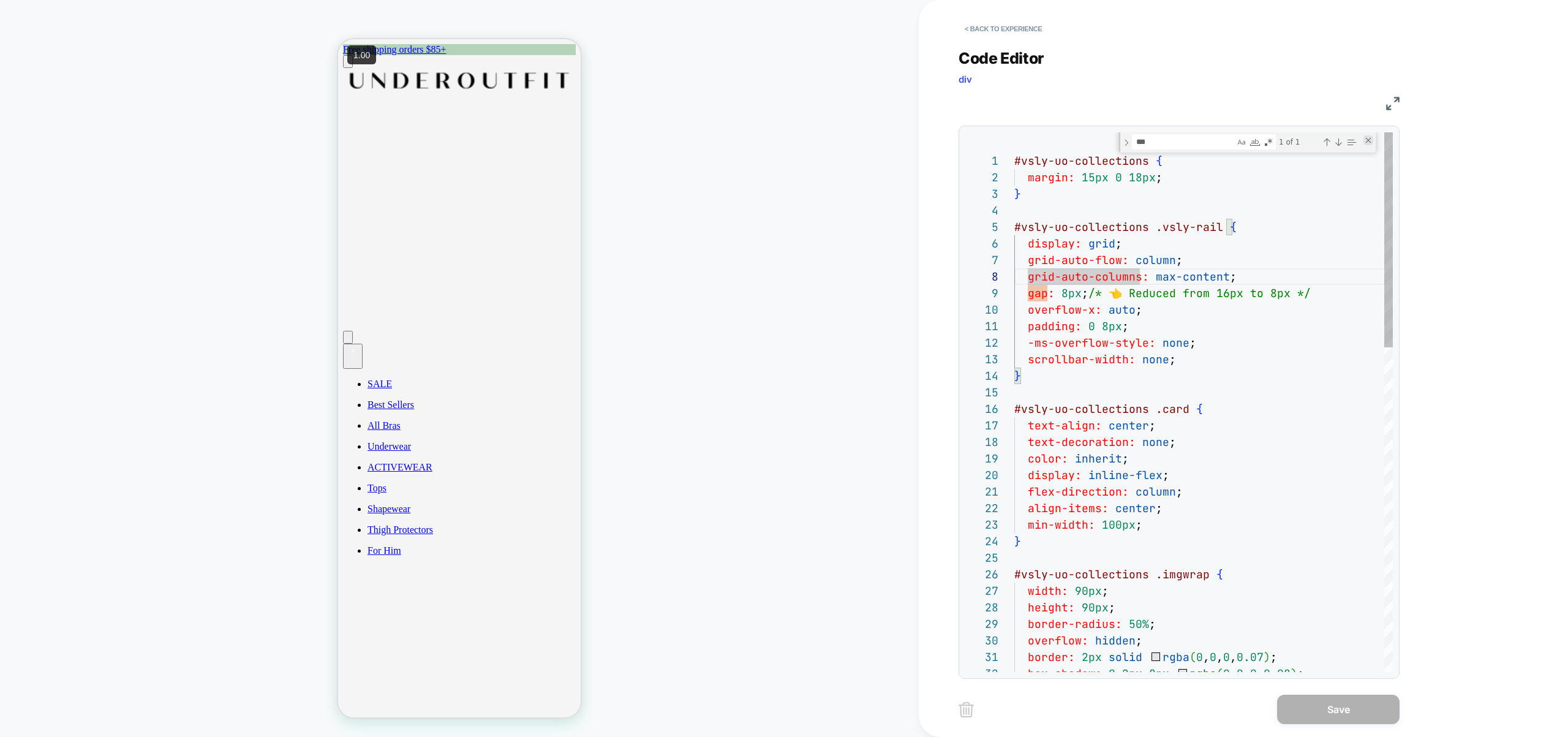
click at [1371, 135] on div "Close (Escape)" at bounding box center [1368, 140] width 10 height 10
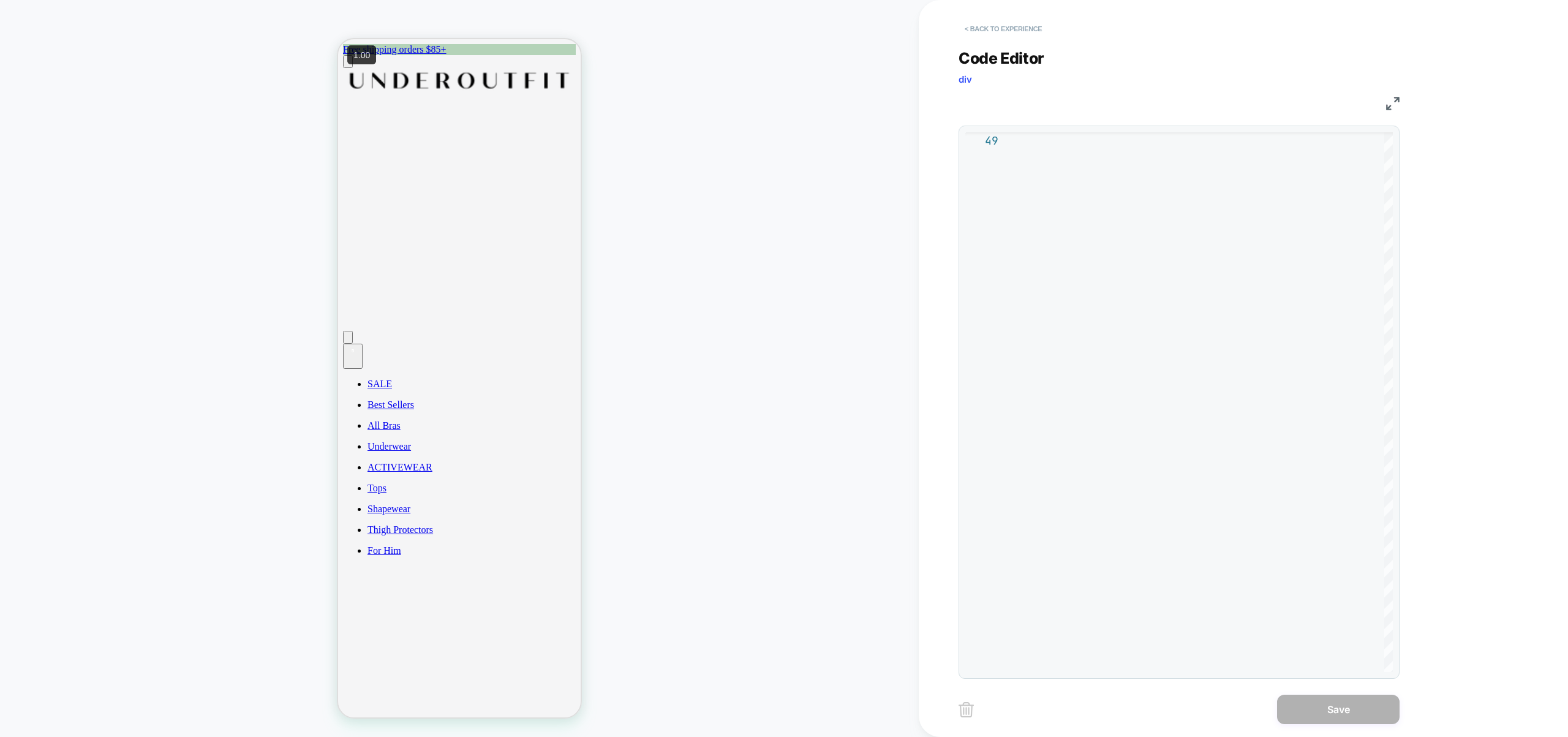
click at [1028, 22] on button "< Back to experience" at bounding box center [1003, 29] width 89 height 20
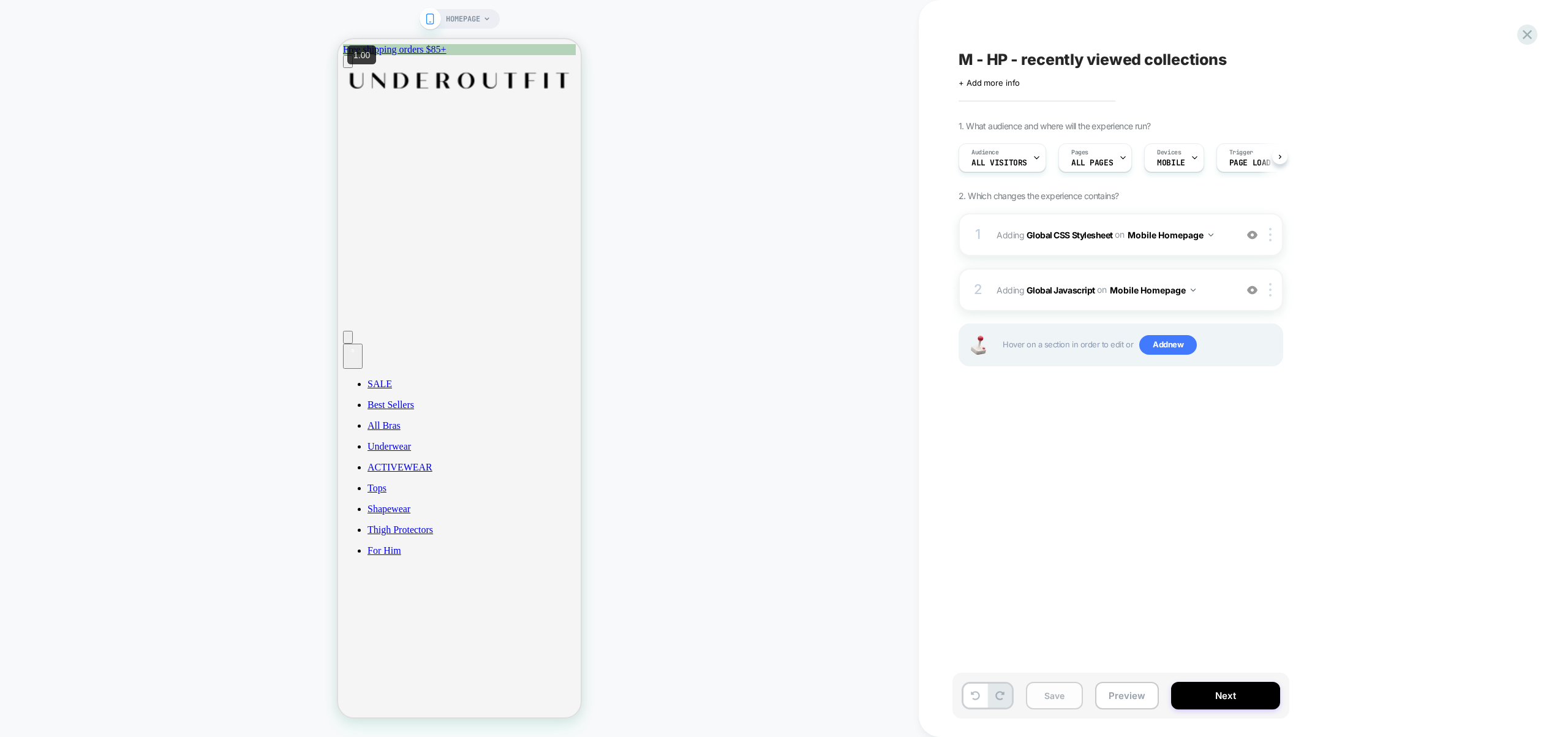
scroll to position [0, 1]
click at [1077, 691] on button "Save" at bounding box center [1054, 695] width 57 height 27
click at [1111, 697] on button "Preview" at bounding box center [1127, 695] width 64 height 27
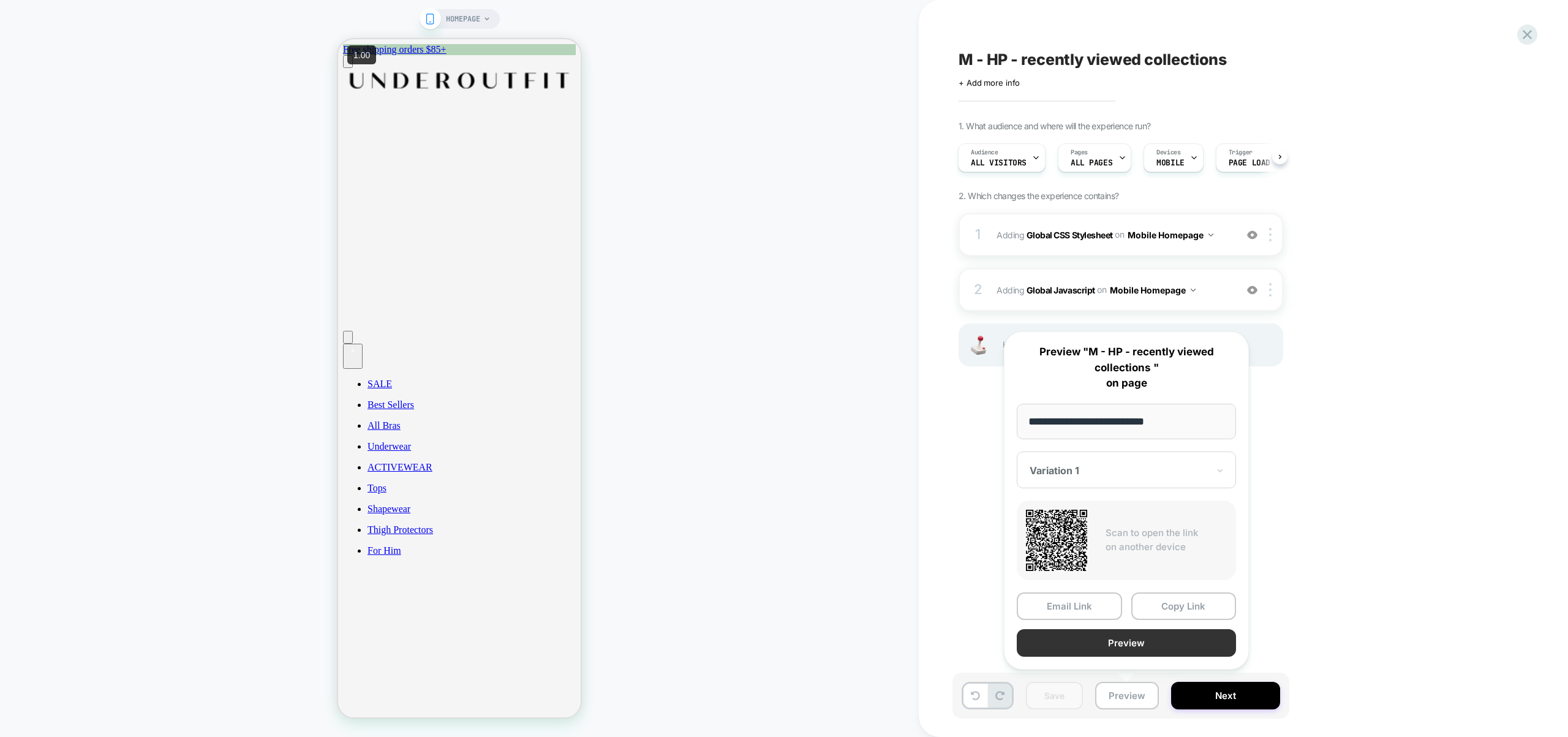
click at [1112, 652] on button "Preview" at bounding box center [1126, 643] width 219 height 27
